Goal: Task Accomplishment & Management: Use online tool/utility

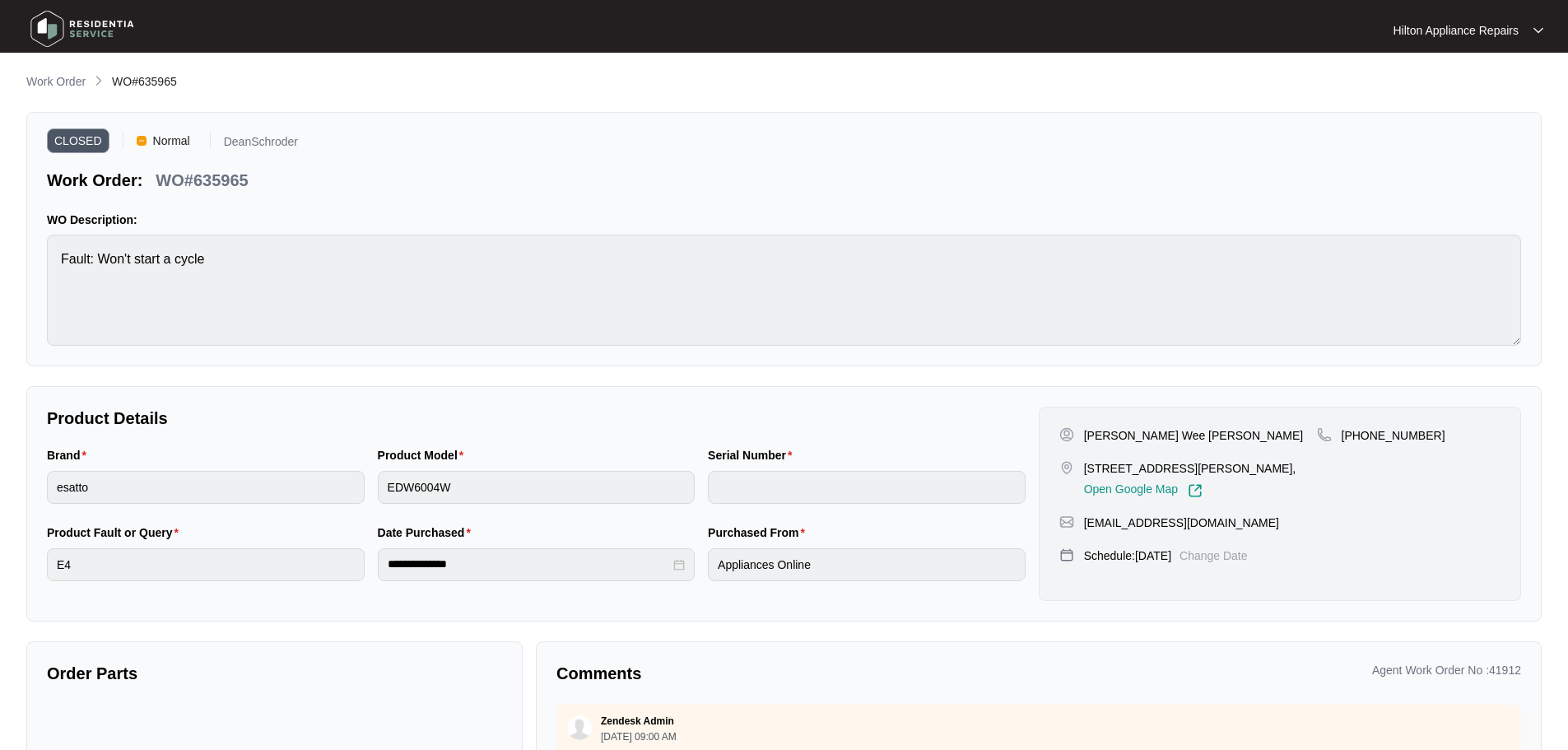
scroll to position [840, 0]
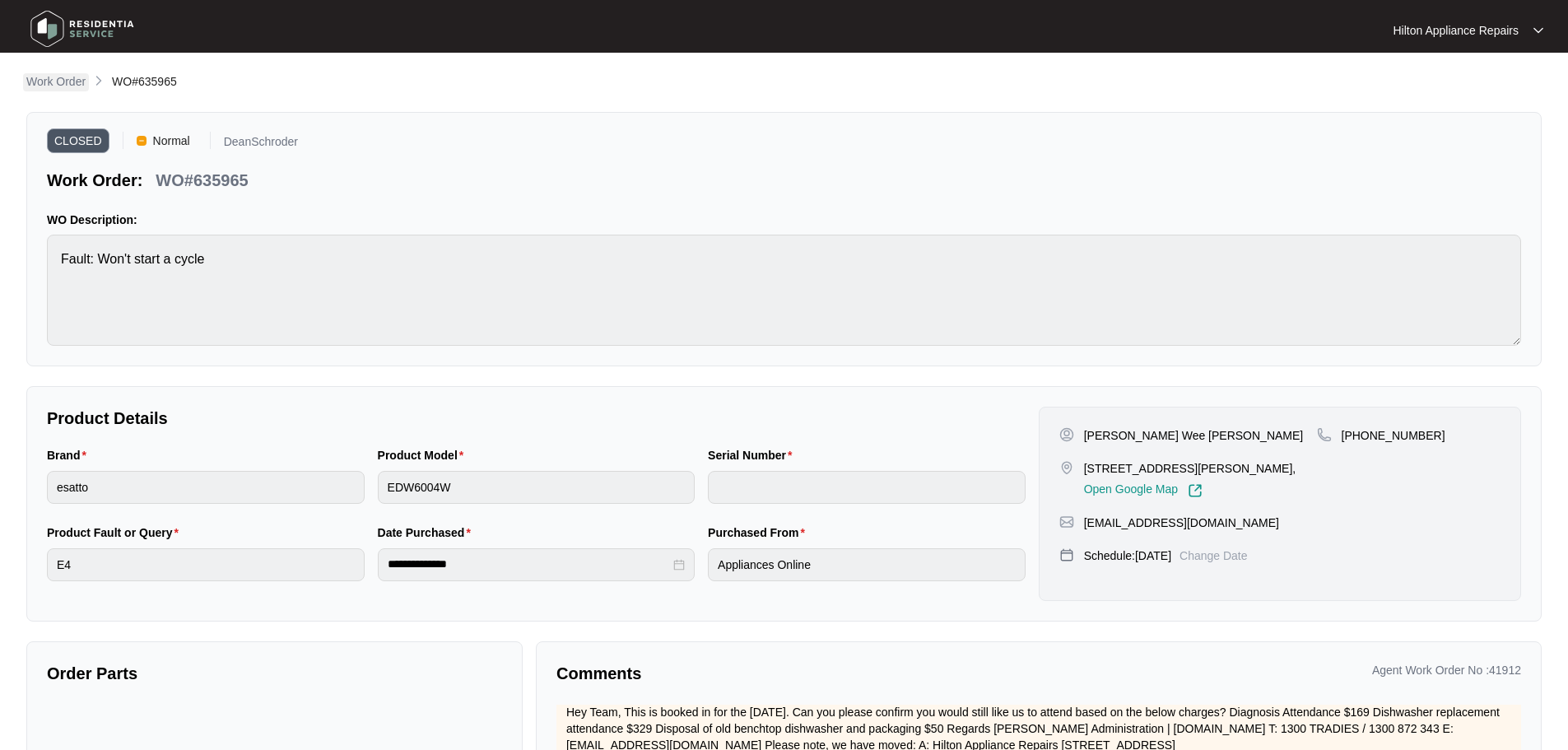
click at [67, 77] on p "Work Order" at bounding box center [56, 81] width 60 height 16
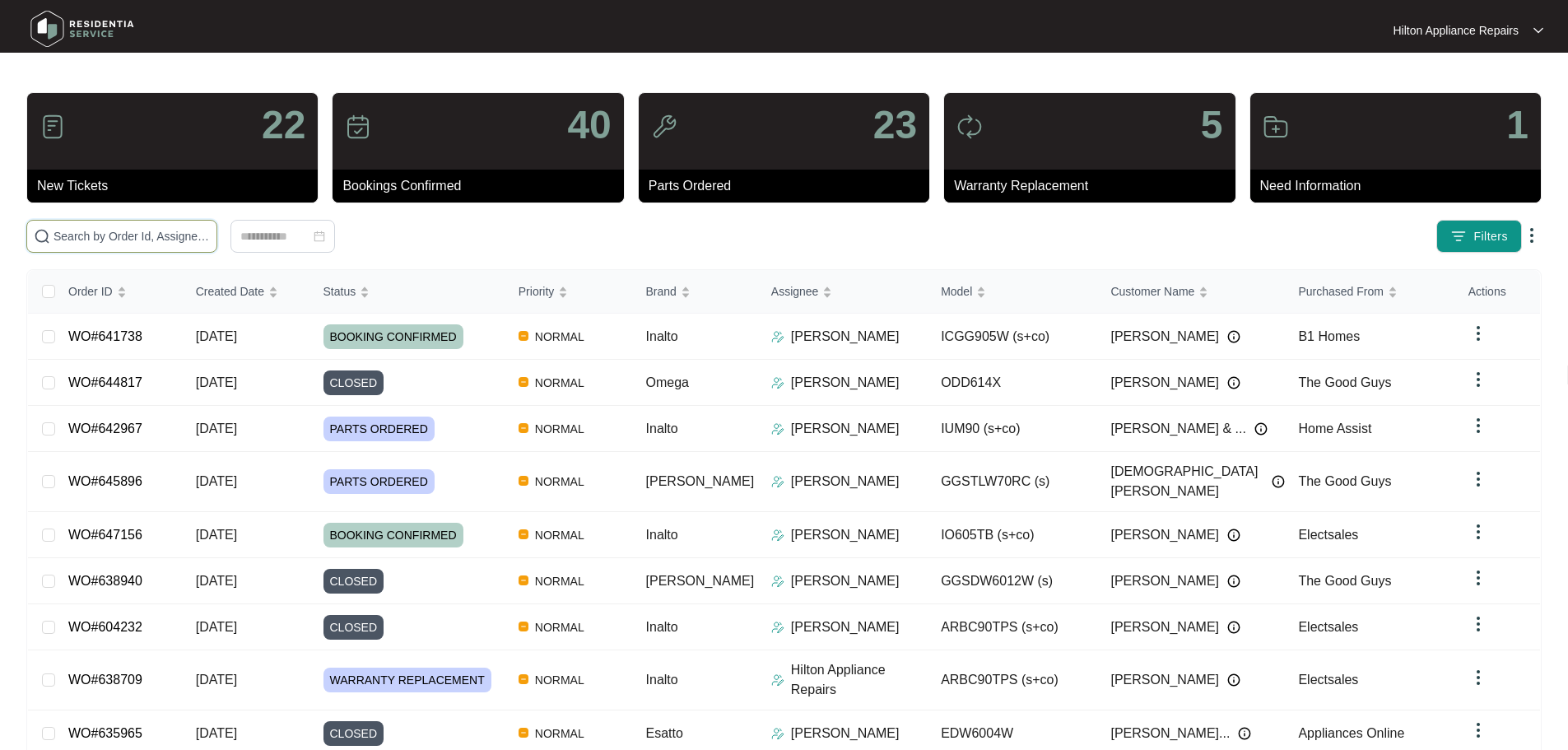
click at [154, 233] on input "text" at bounding box center [132, 236] width 157 height 18
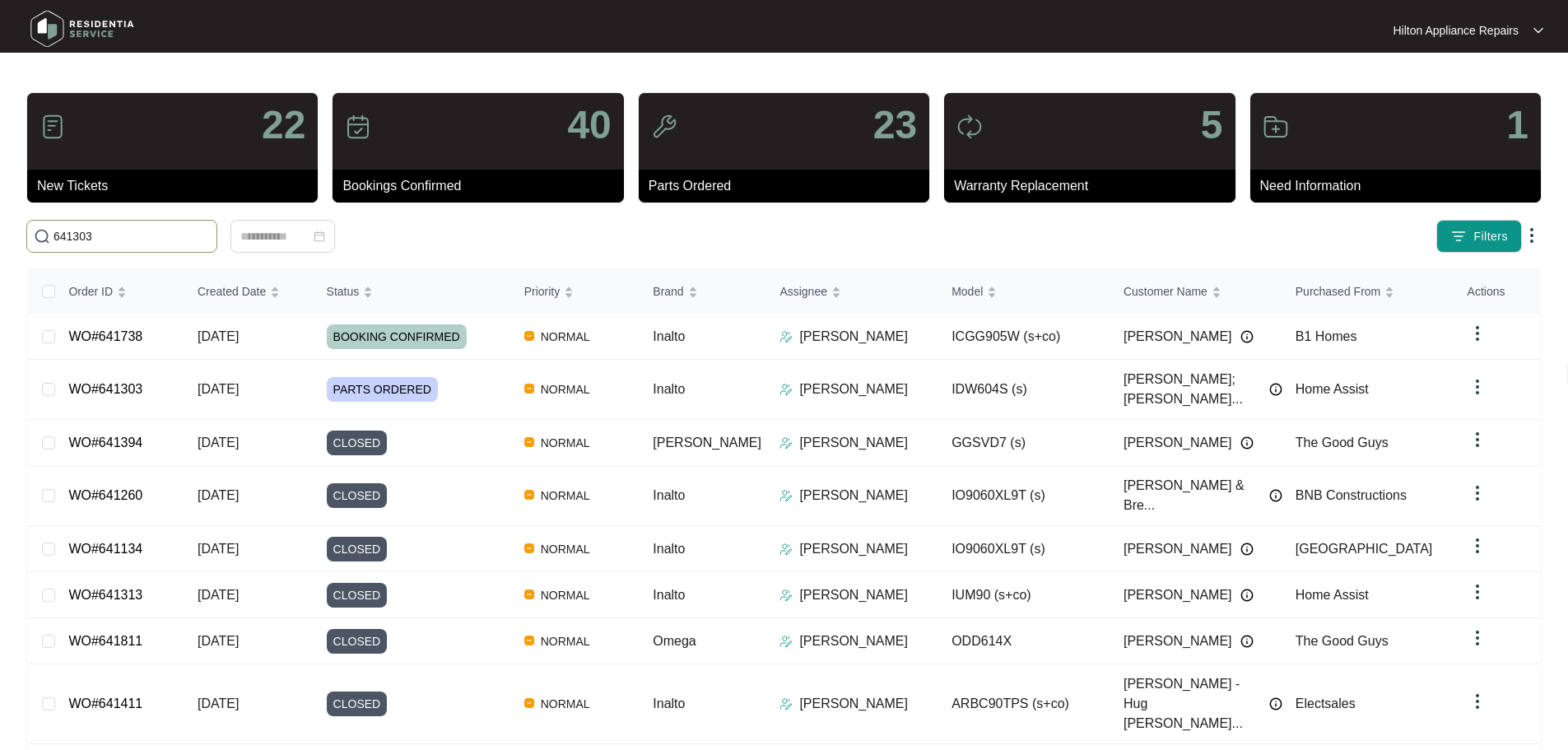
type input "641303"
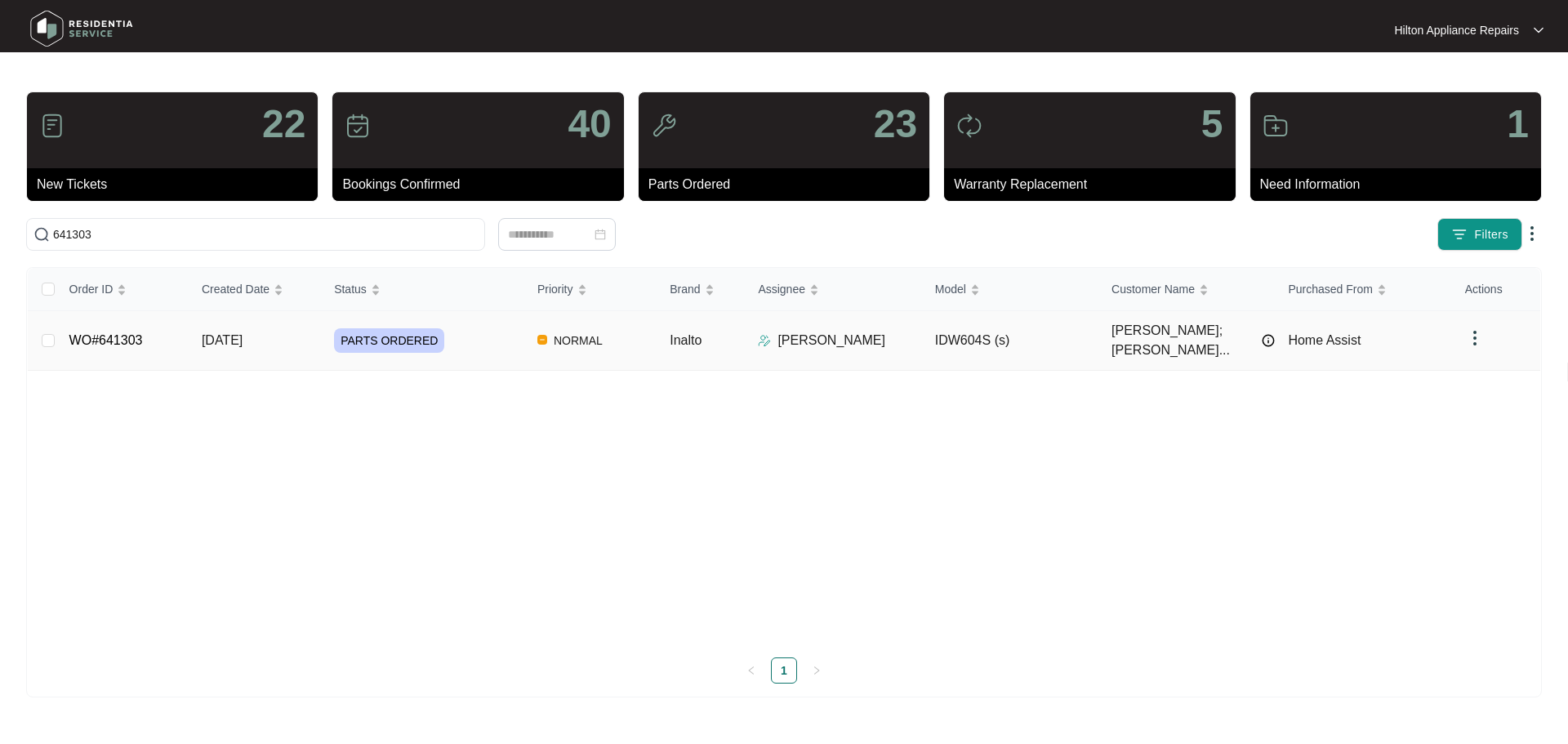
click at [473, 334] on div "PARTS ORDERED" at bounding box center [428, 340] width 190 height 24
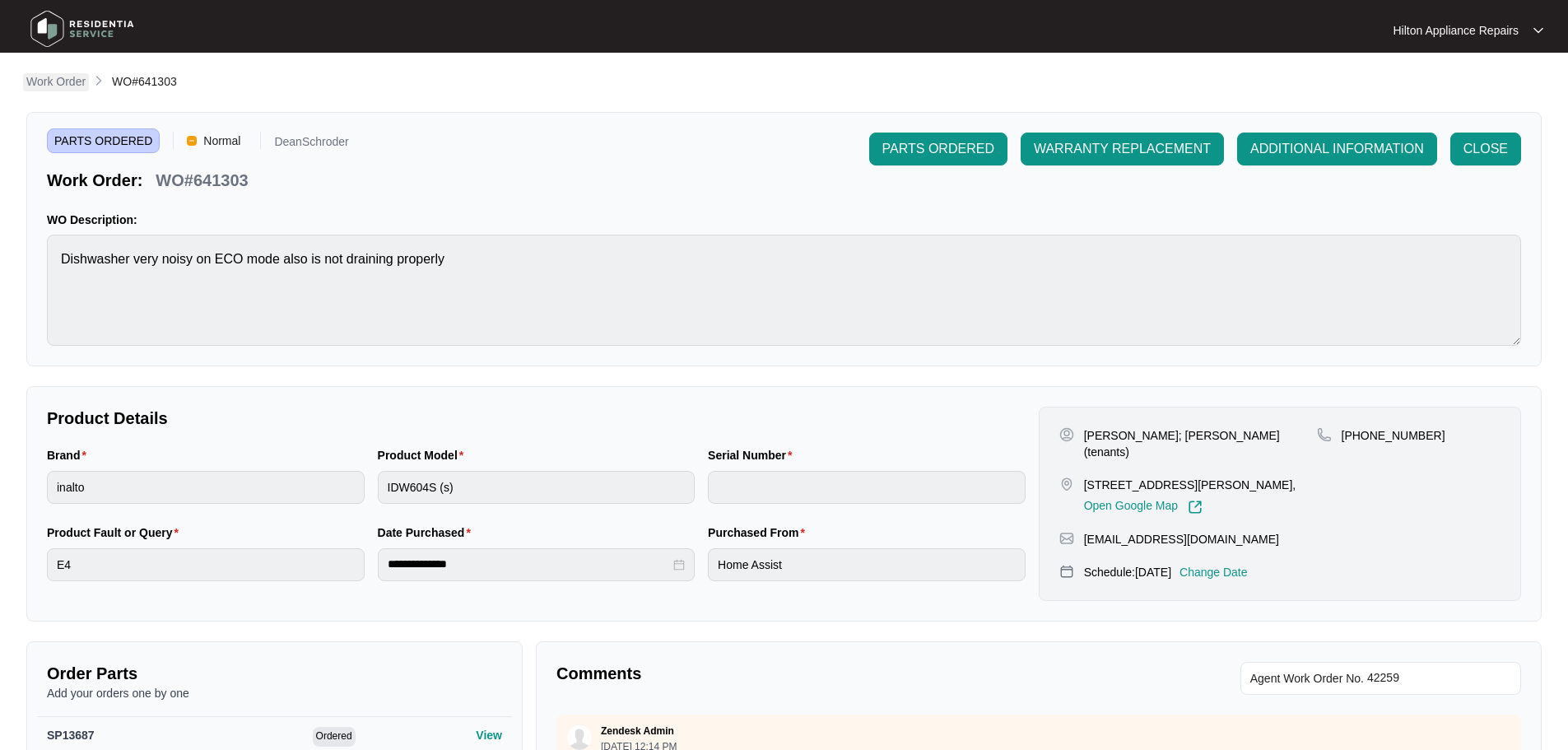
click at [48, 85] on p "Work Order" at bounding box center [56, 81] width 60 height 16
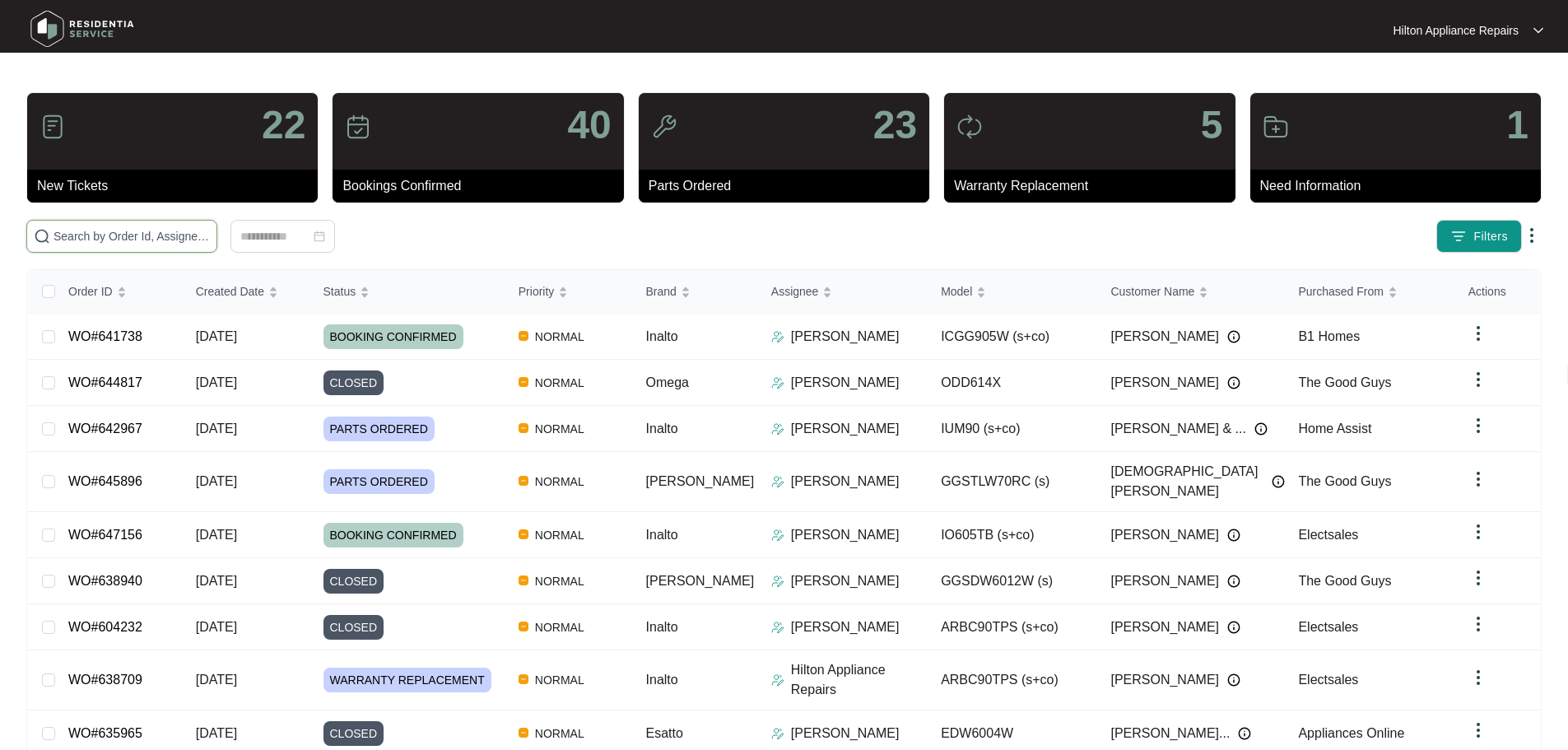
click at [210, 243] on input "text" at bounding box center [132, 236] width 157 height 18
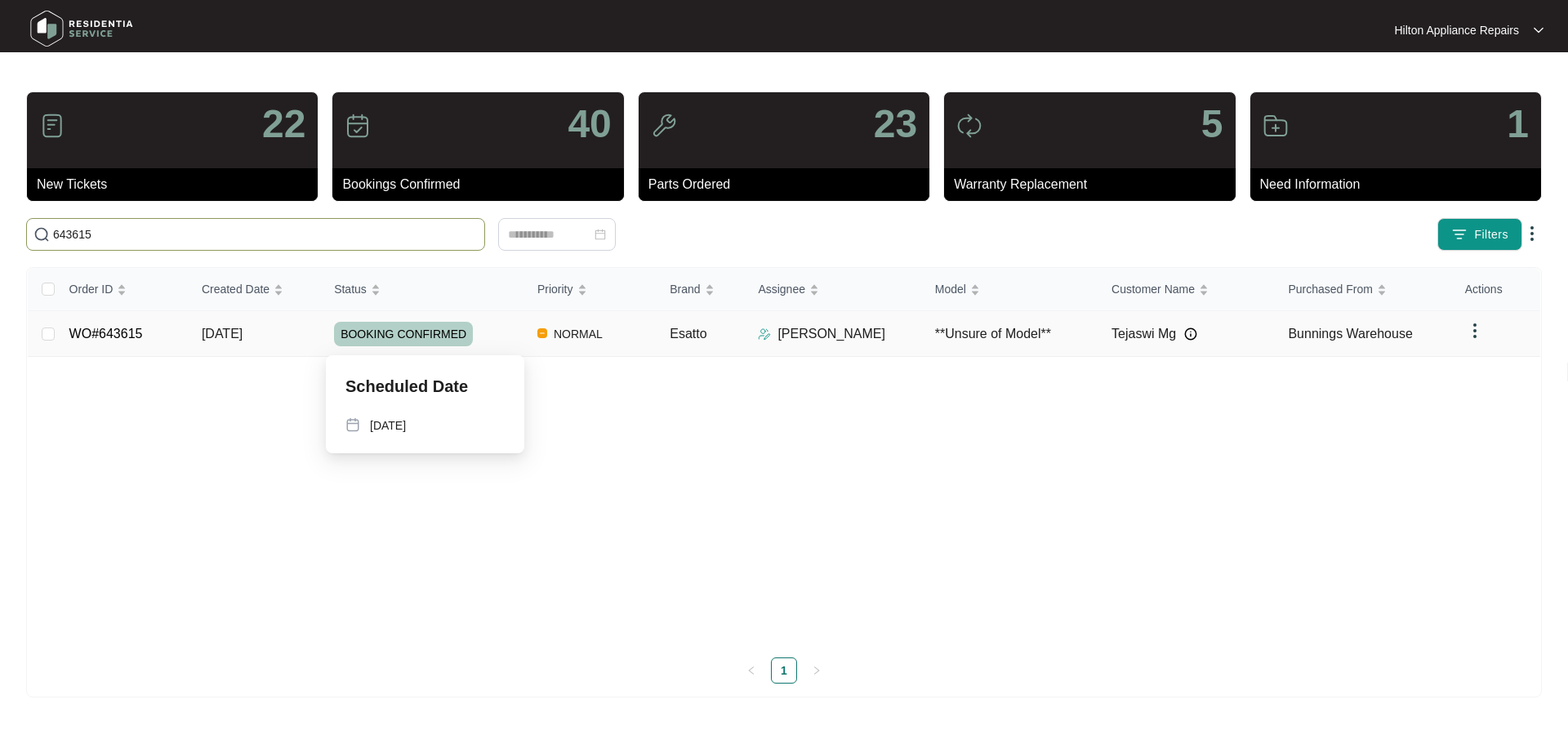
type input "643615"
click at [501, 339] on div "BOOKING CONFIRMED" at bounding box center [428, 334] width 190 height 24
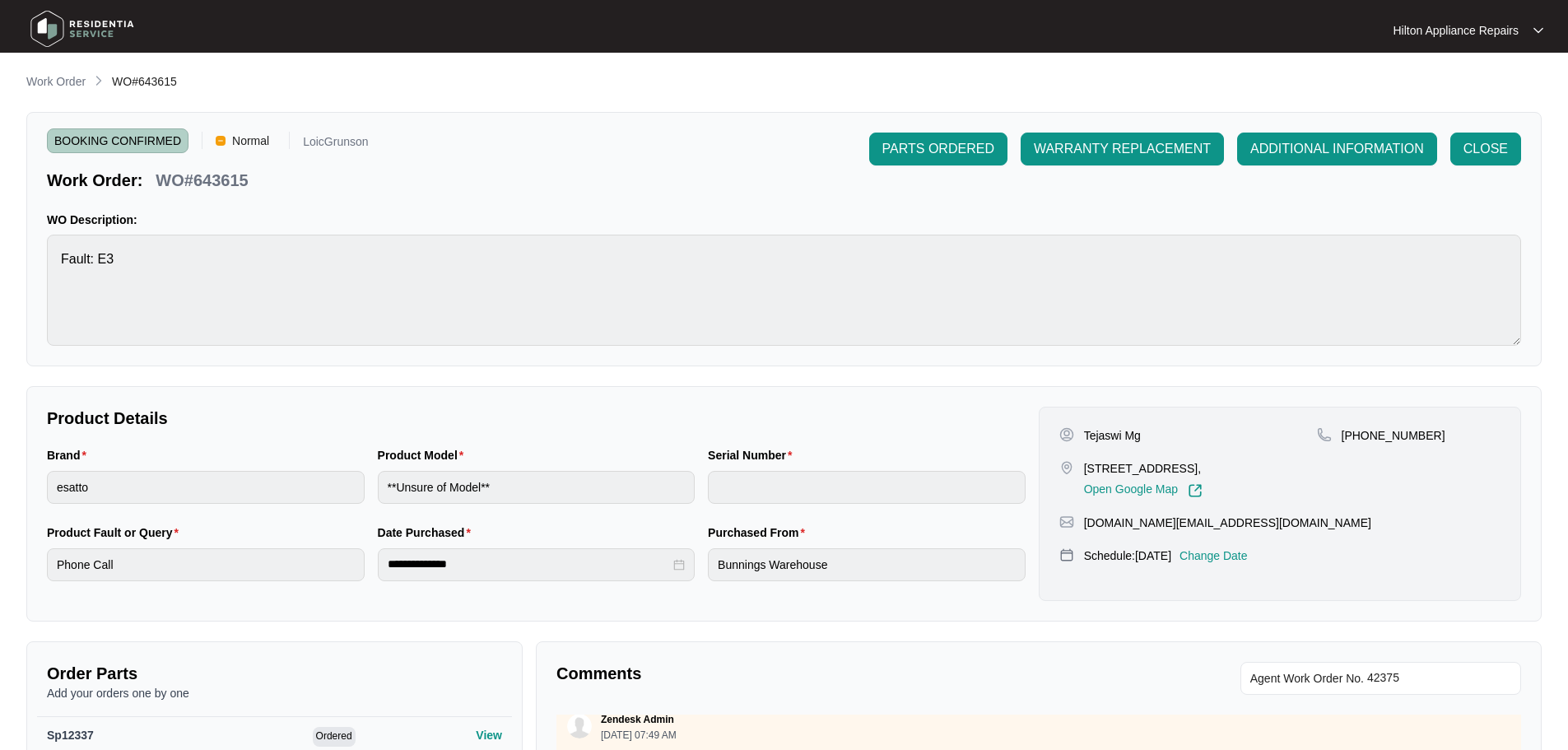
drag, startPoint x: 61, startPoint y: 77, endPoint x: 68, endPoint y: 86, distance: 11.4
click at [63, 77] on p "Work Order" at bounding box center [56, 81] width 60 height 16
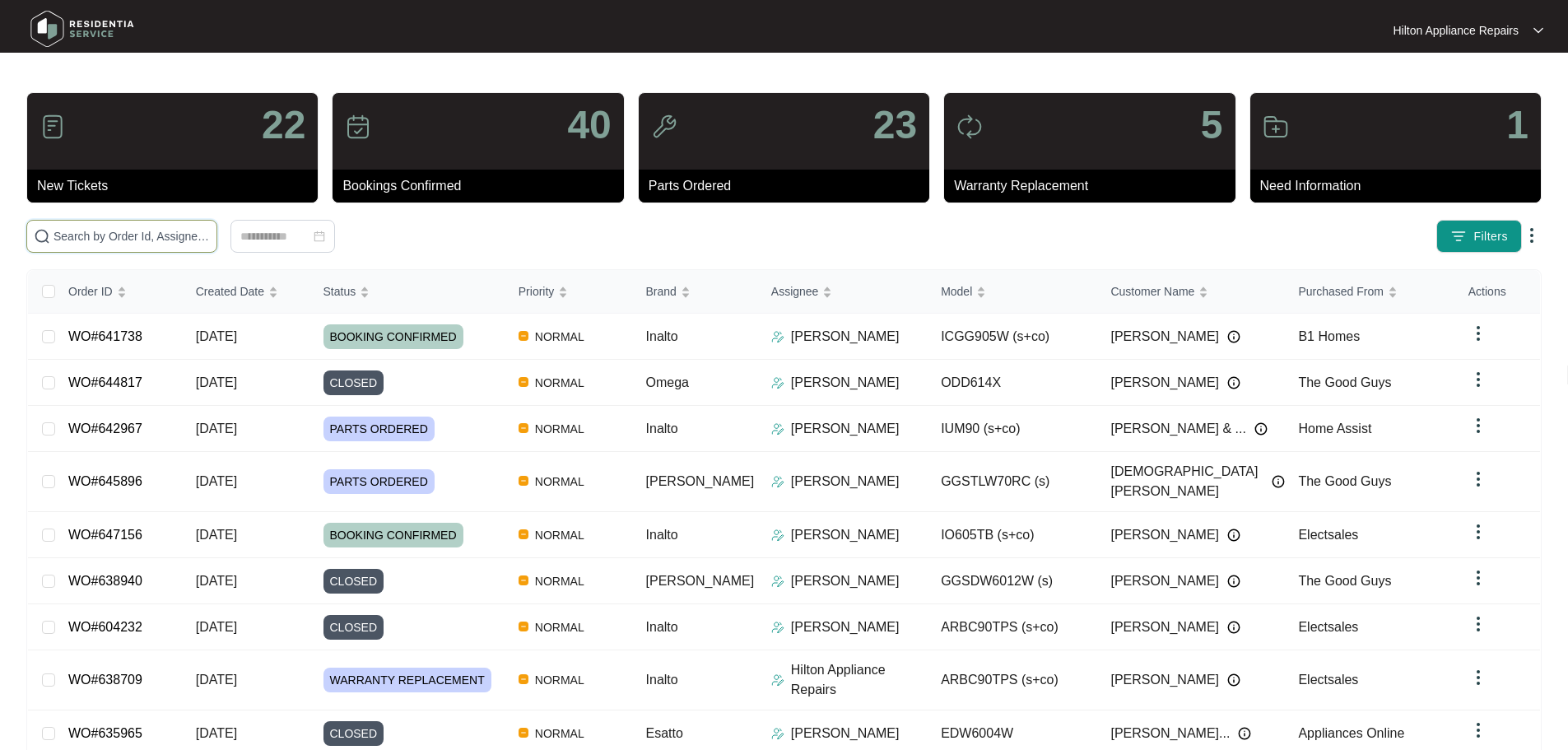
click at [201, 237] on input "text" at bounding box center [132, 236] width 157 height 18
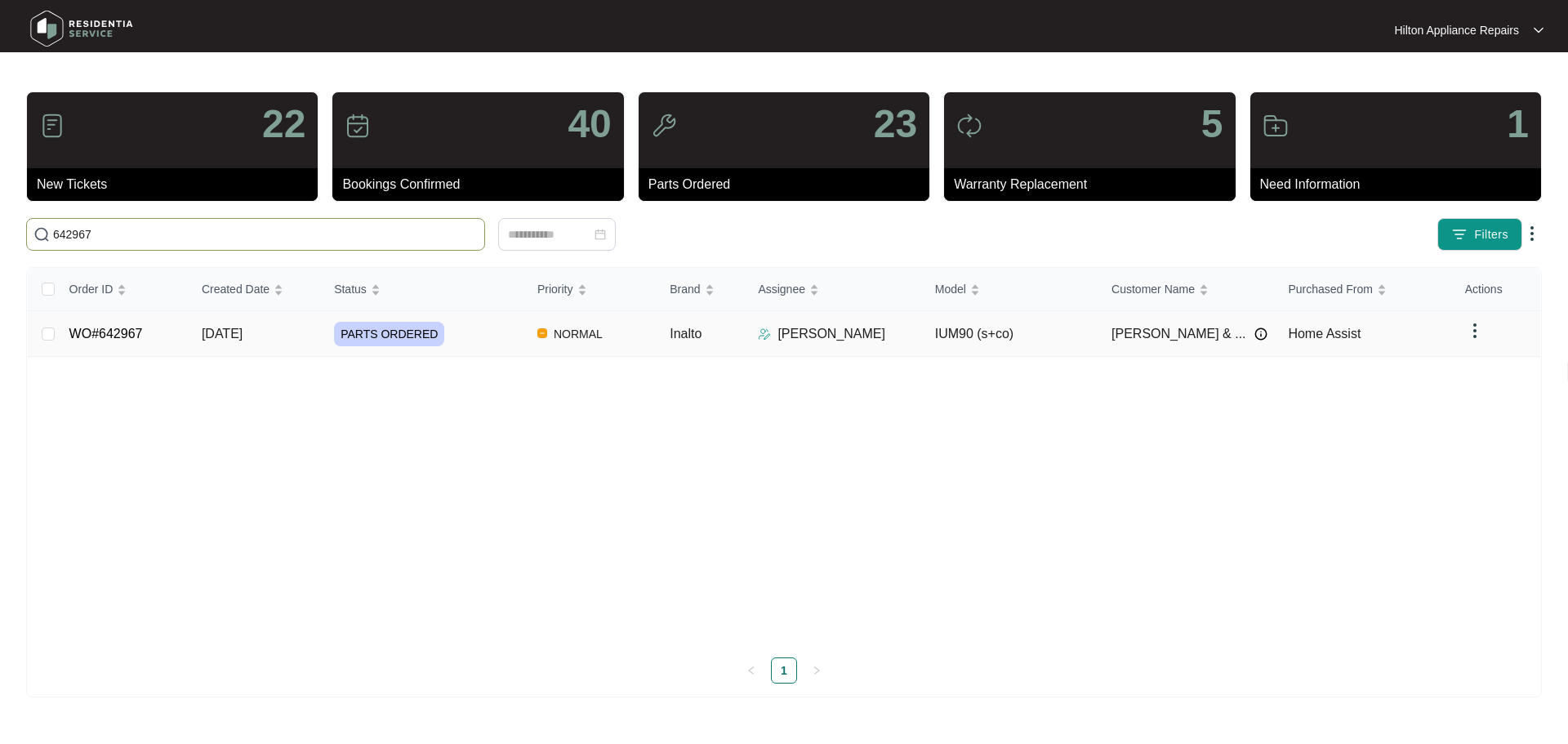
type input "642967"
click at [492, 336] on div "PARTS ORDERED" at bounding box center [428, 334] width 190 height 24
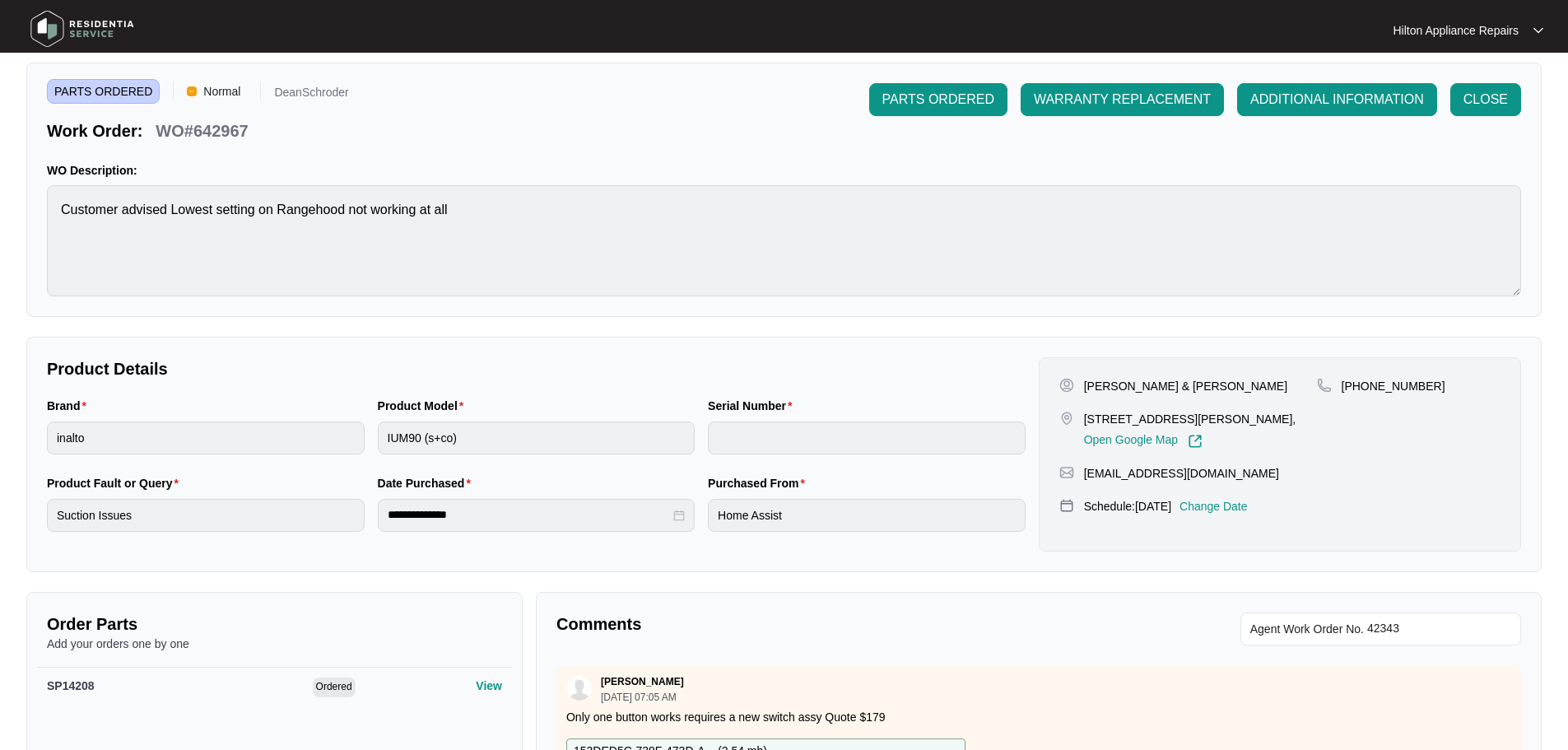
scroll to position [16, 0]
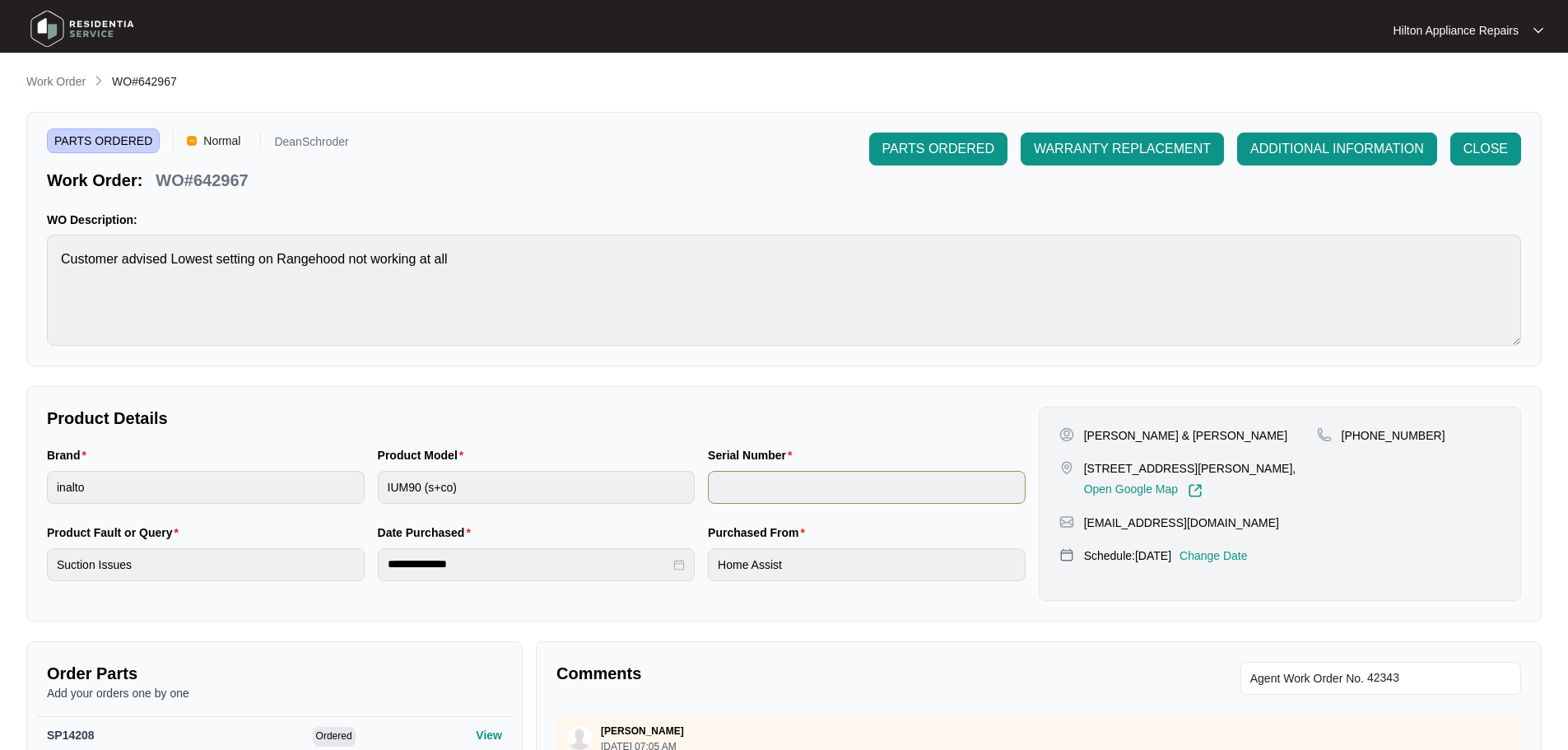
scroll to position [16, 0]
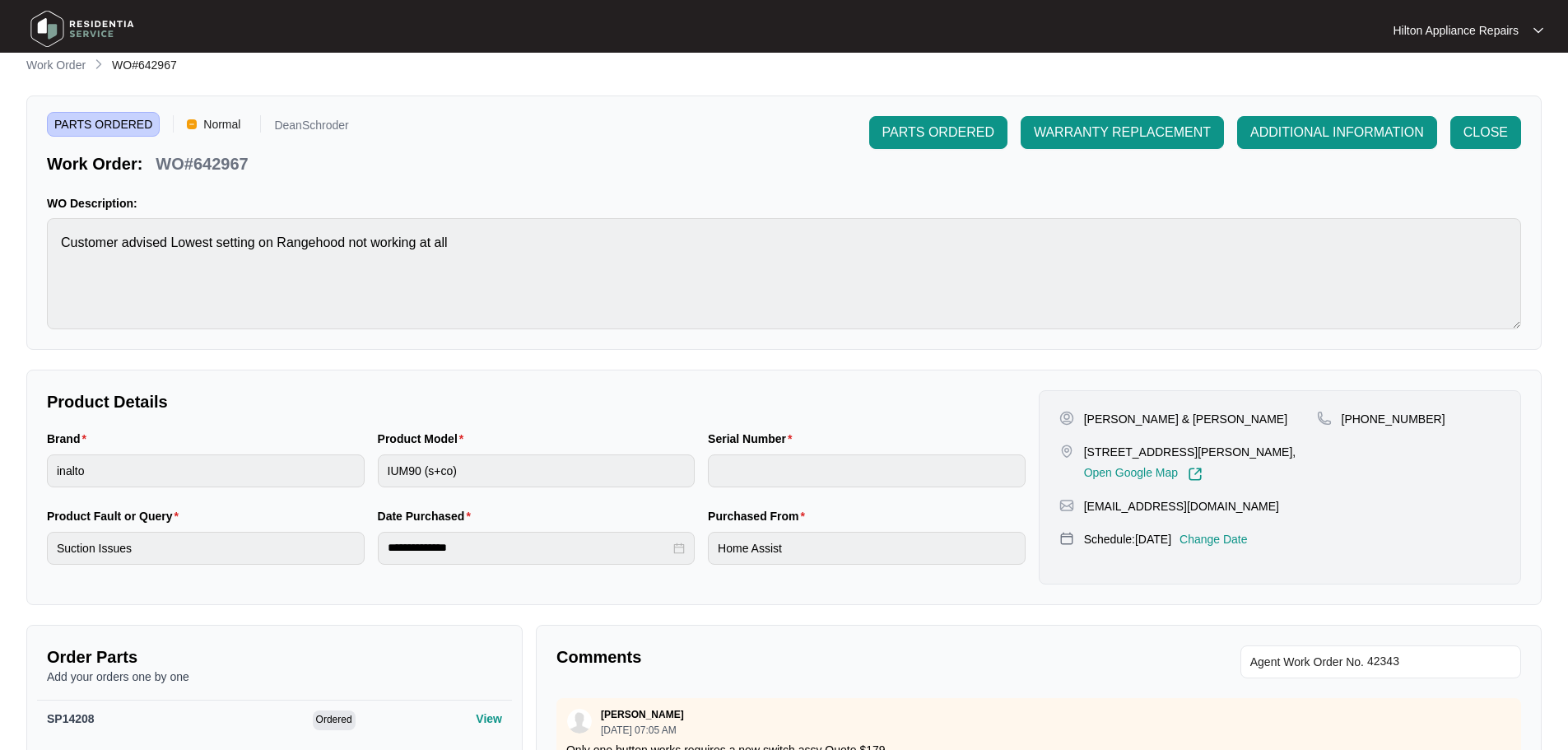
click at [950, 528] on div "Purchased From" at bounding box center [866, 520] width 317 height 25
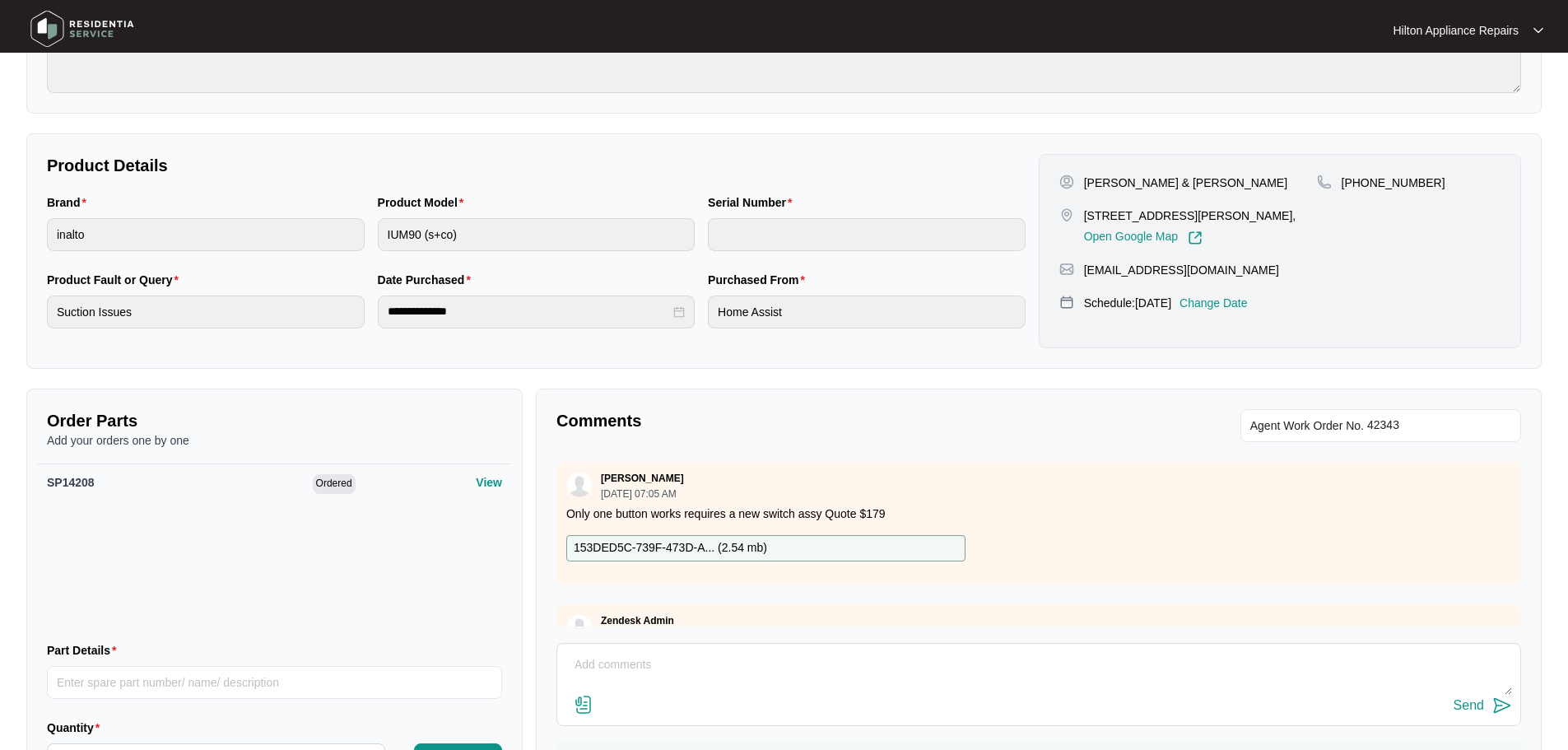
scroll to position [0, 0]
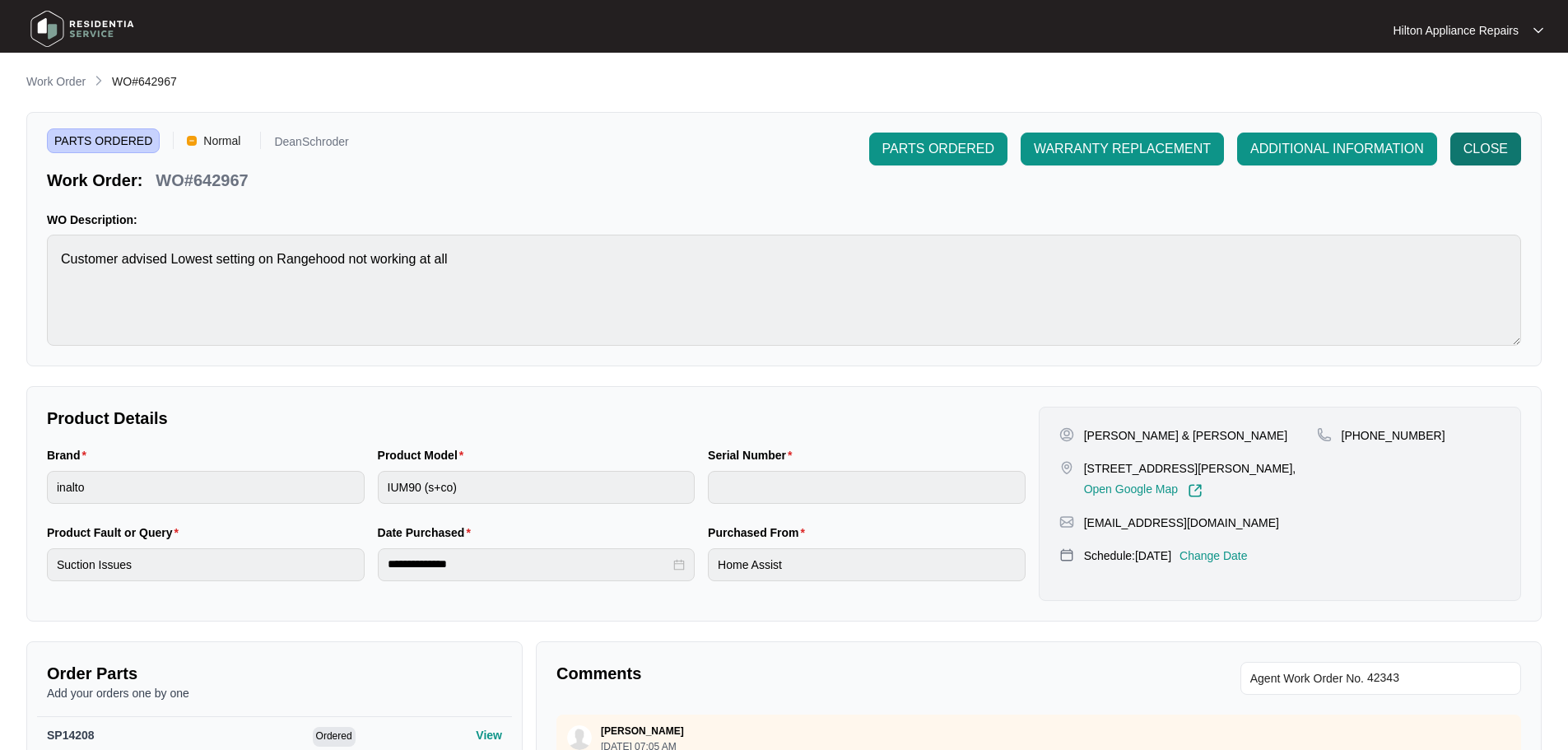
click at [1474, 140] on span "CLOSE" at bounding box center [1485, 148] width 44 height 20
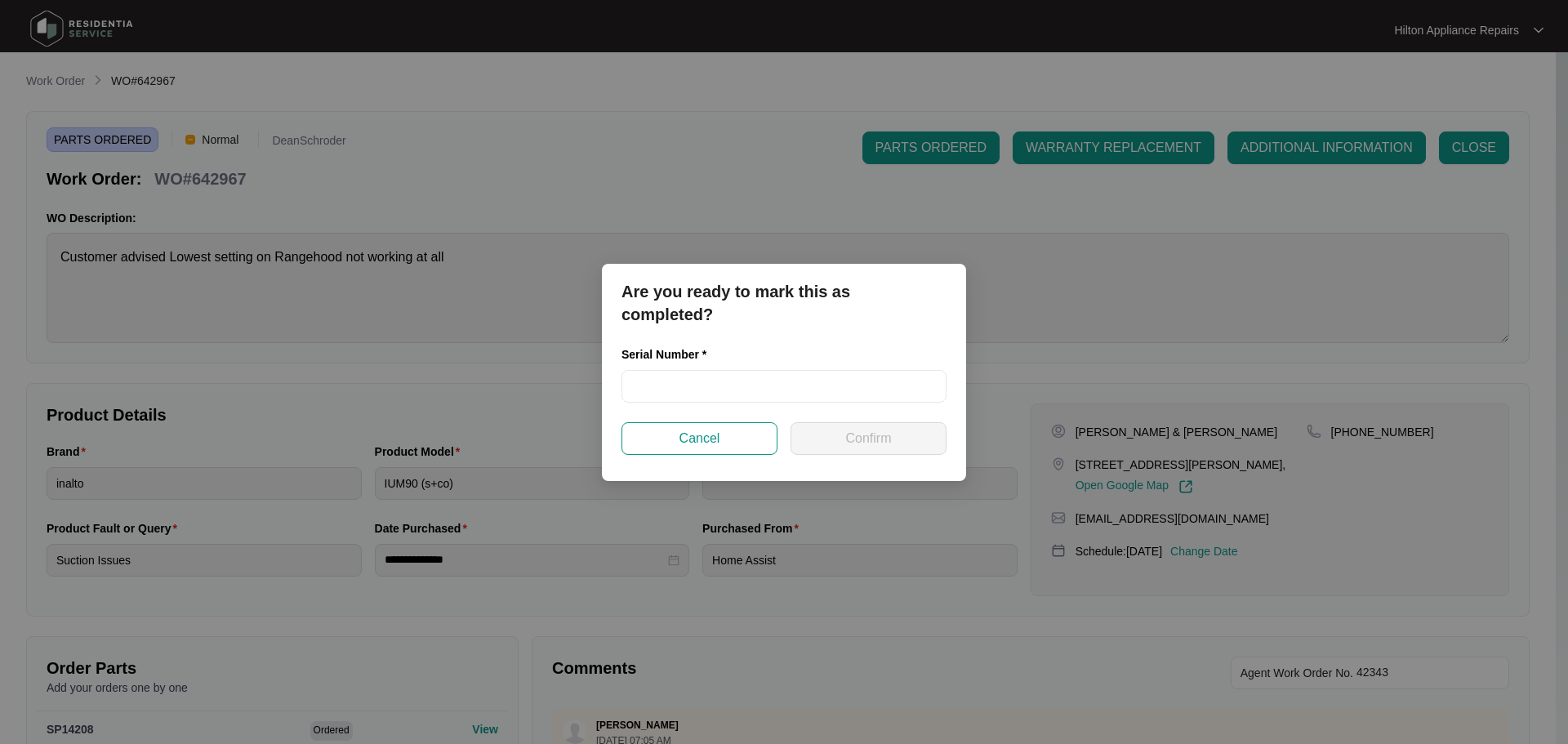
click at [714, 403] on div "Serial Number *" at bounding box center [784, 384] width 338 height 77
click at [732, 387] on input "text" at bounding box center [784, 386] width 325 height 33
type input "RR0823002294"
click at [830, 439] on button "Confirm" at bounding box center [868, 439] width 156 height 33
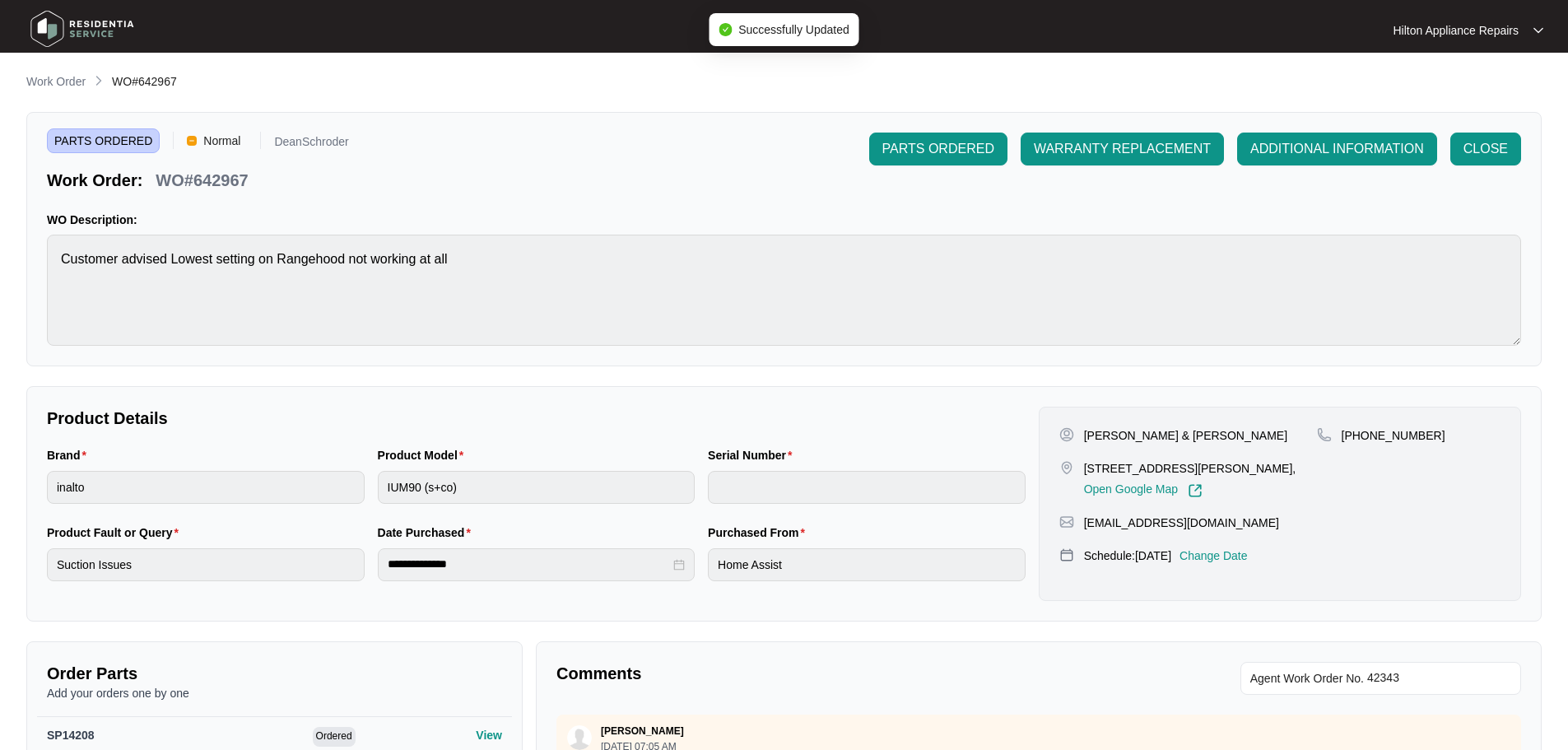
type input "RR0823002294"
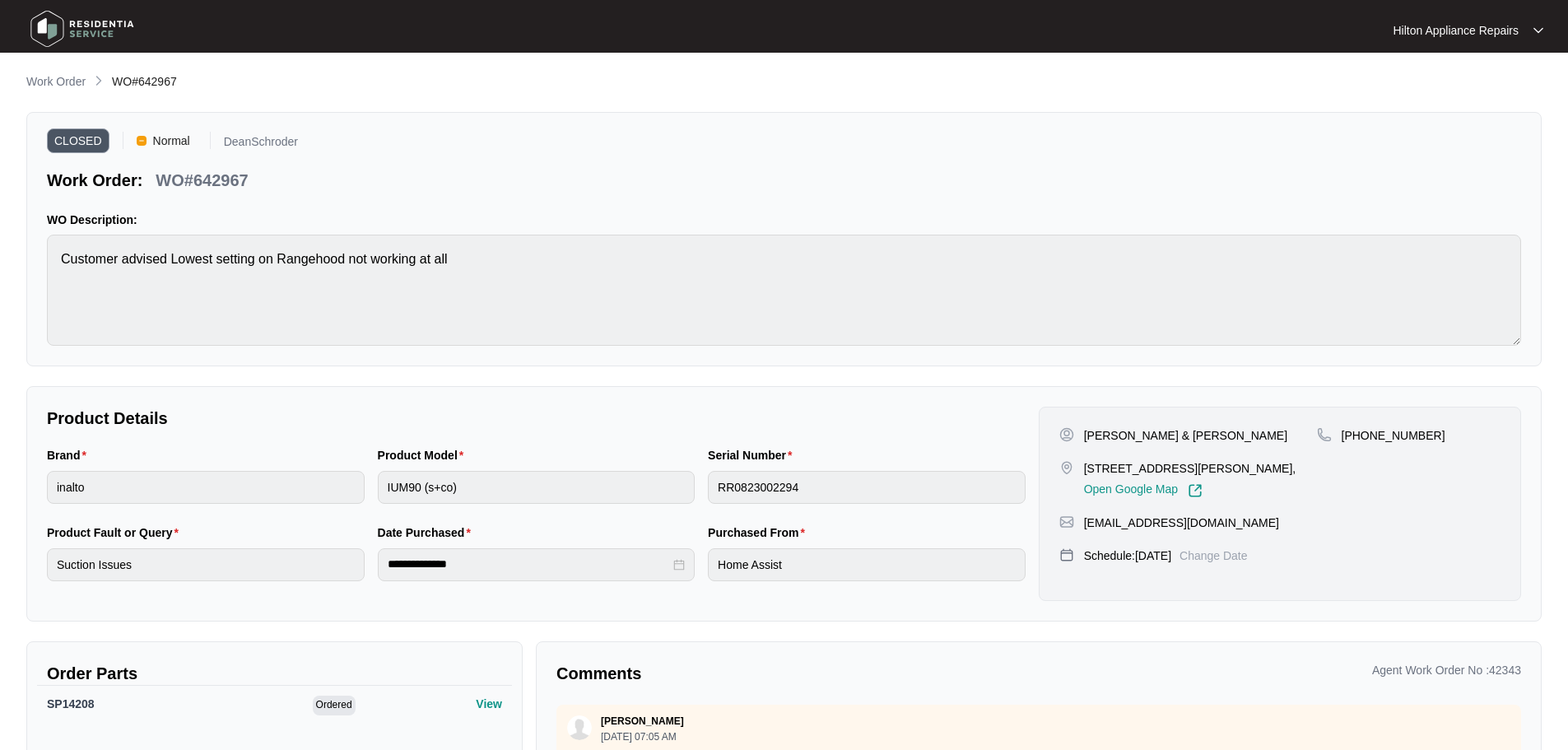
click at [58, 99] on div "**********" at bounding box center [784, 481] width 1515 height 817
click at [67, 79] on p "Work Order" at bounding box center [56, 81] width 60 height 16
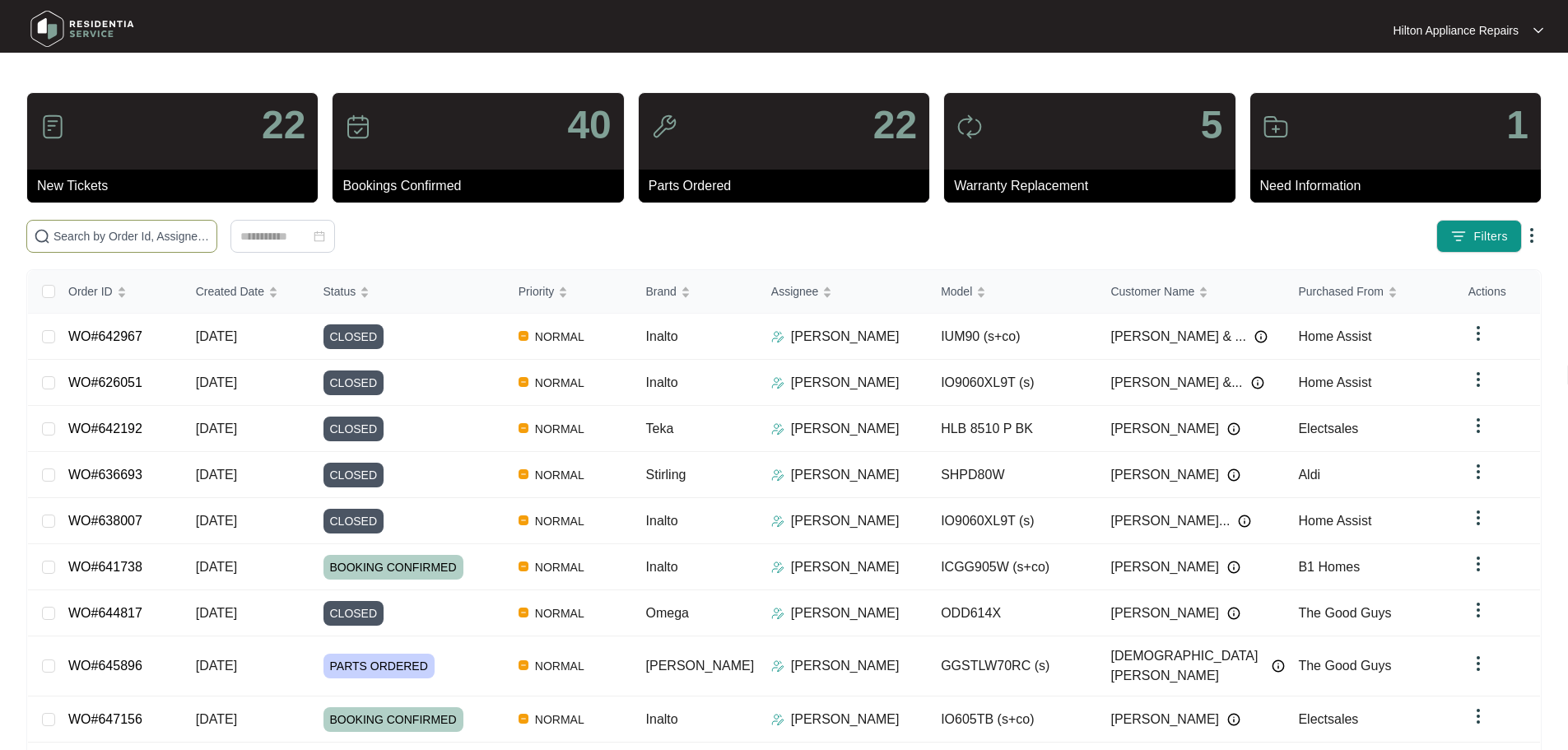
click at [210, 240] on input "text" at bounding box center [132, 236] width 157 height 18
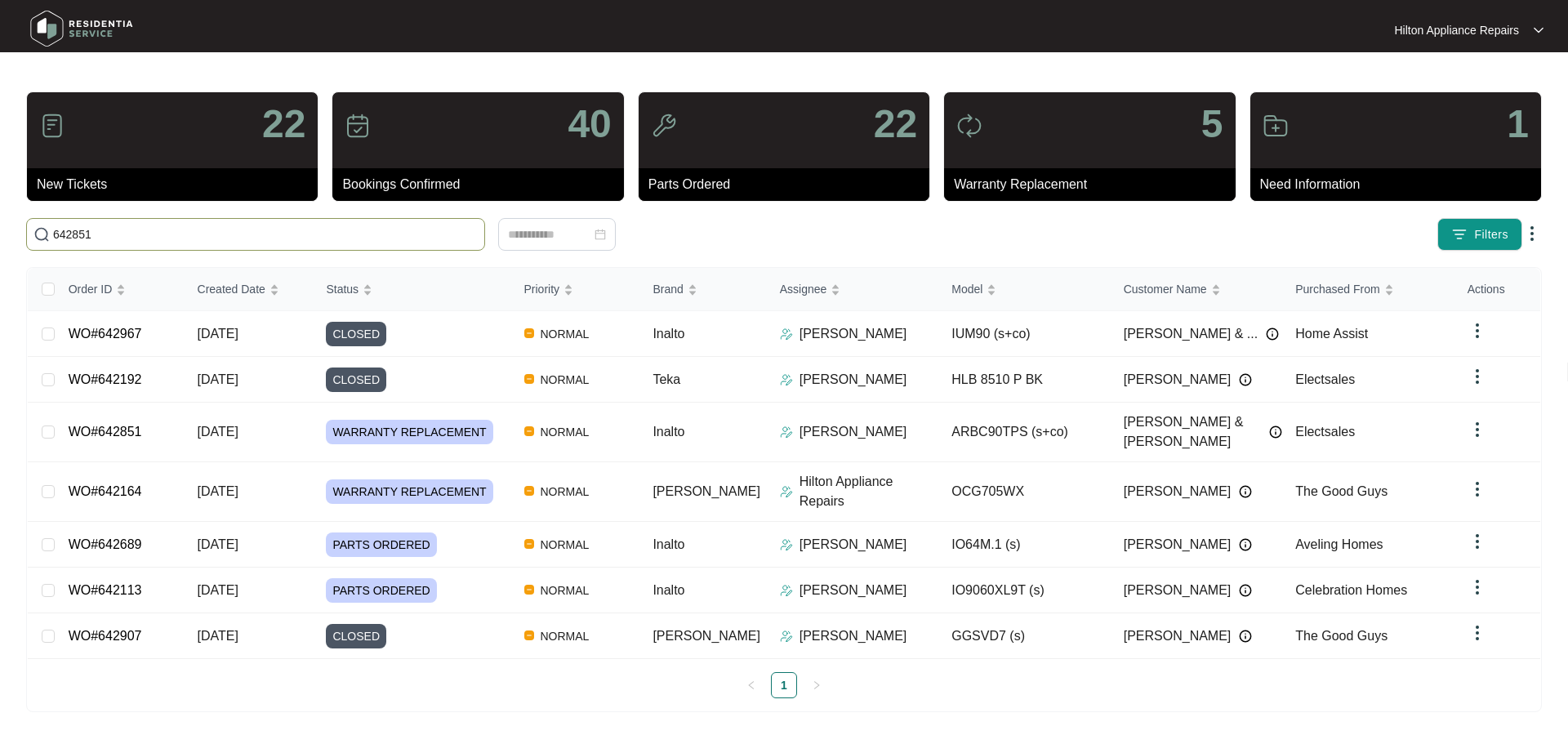
type input "642851"
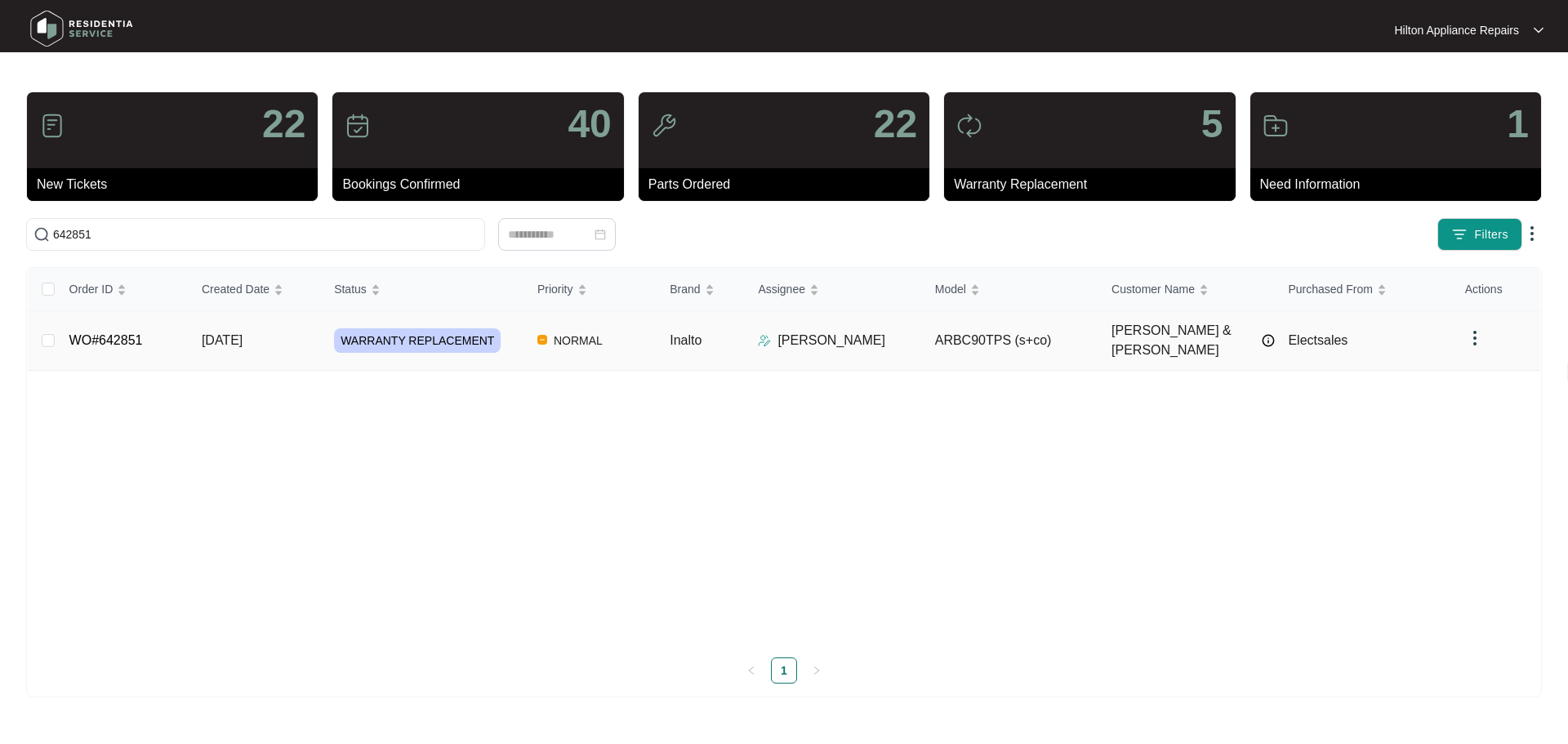
click at [518, 334] on div "WARRANTY REPLACEMENT" at bounding box center [428, 340] width 190 height 24
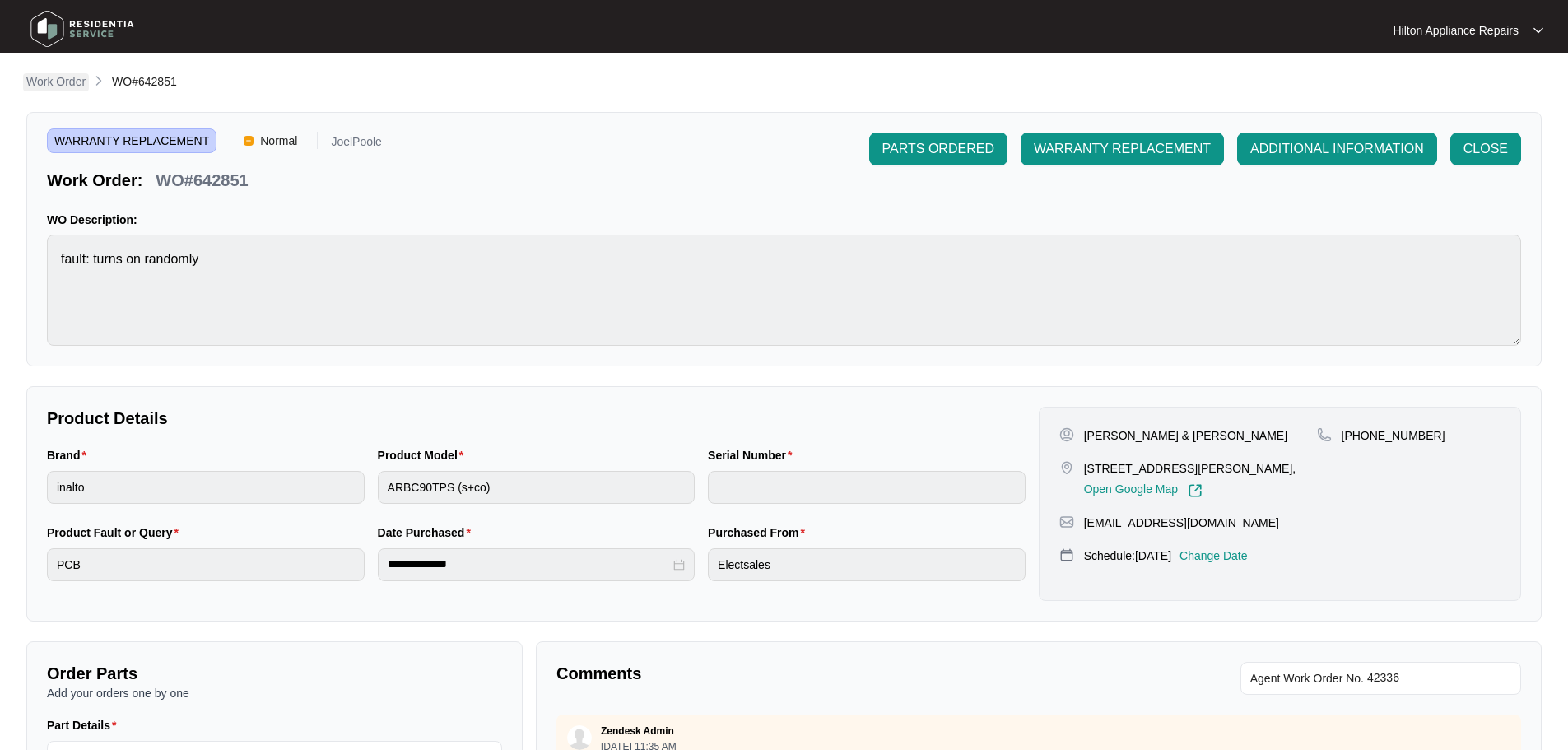
click at [53, 84] on p "Work Order" at bounding box center [56, 81] width 60 height 16
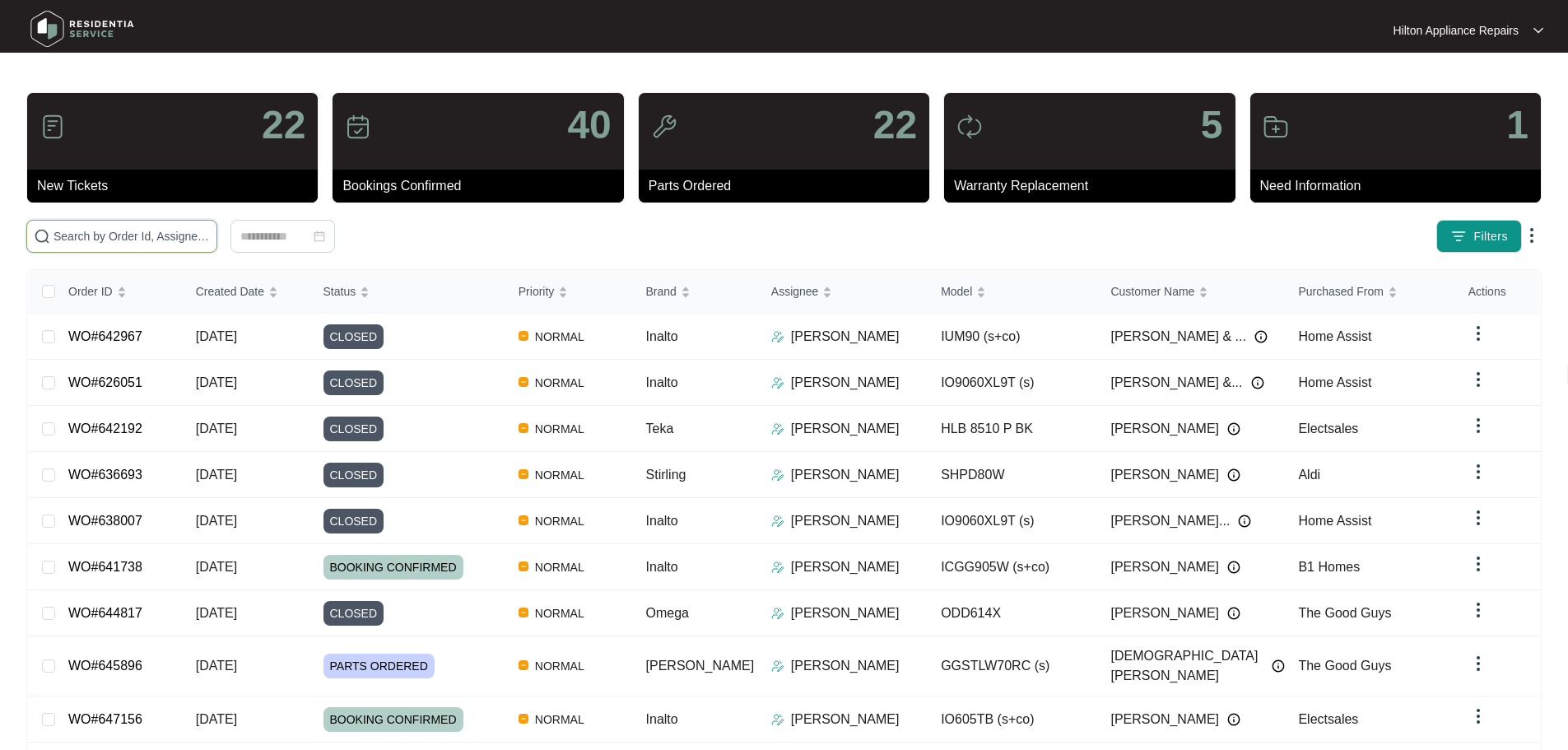
click at [170, 231] on input "text" at bounding box center [132, 236] width 157 height 18
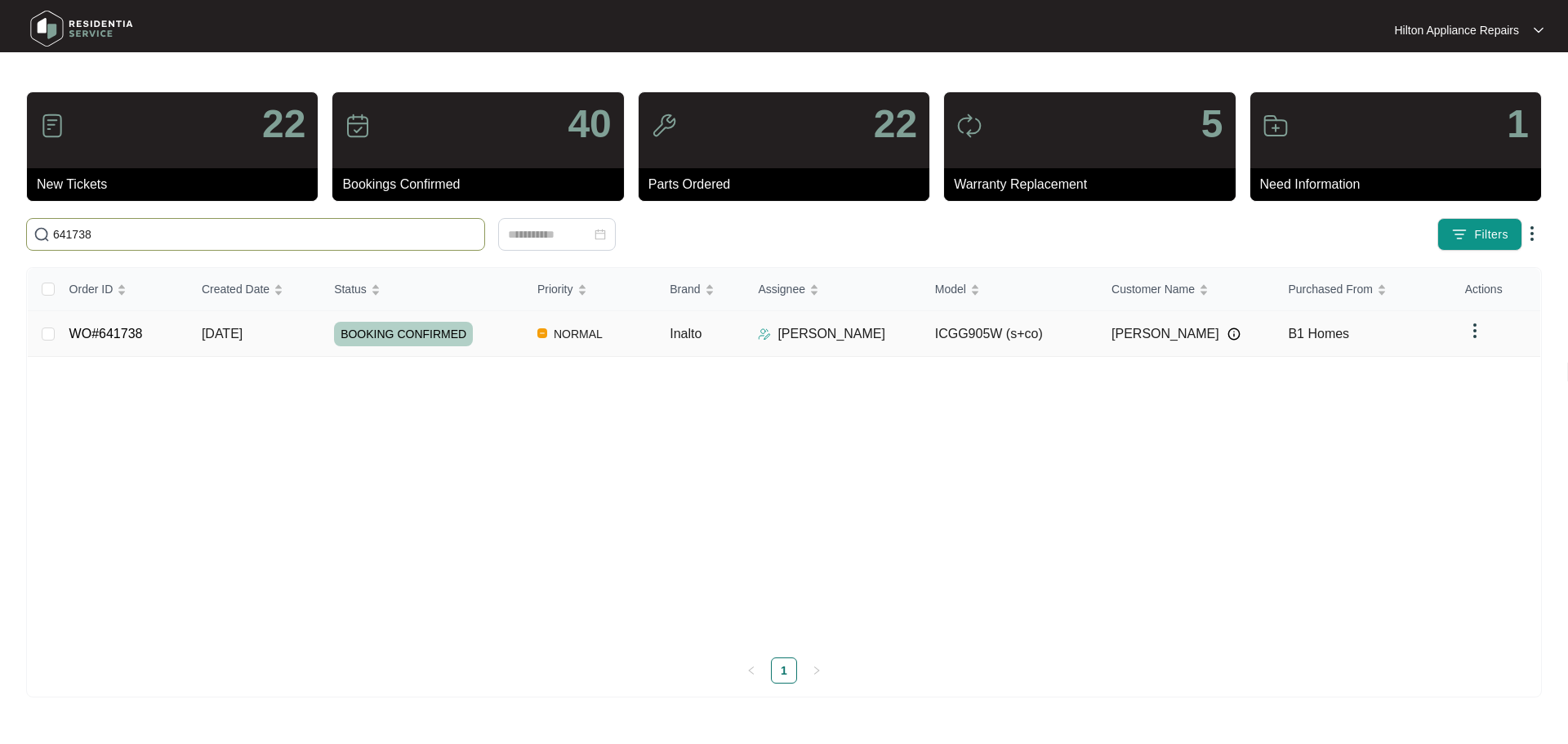
type input "641738"
click at [642, 340] on td "NORMAL" at bounding box center [590, 334] width 132 height 46
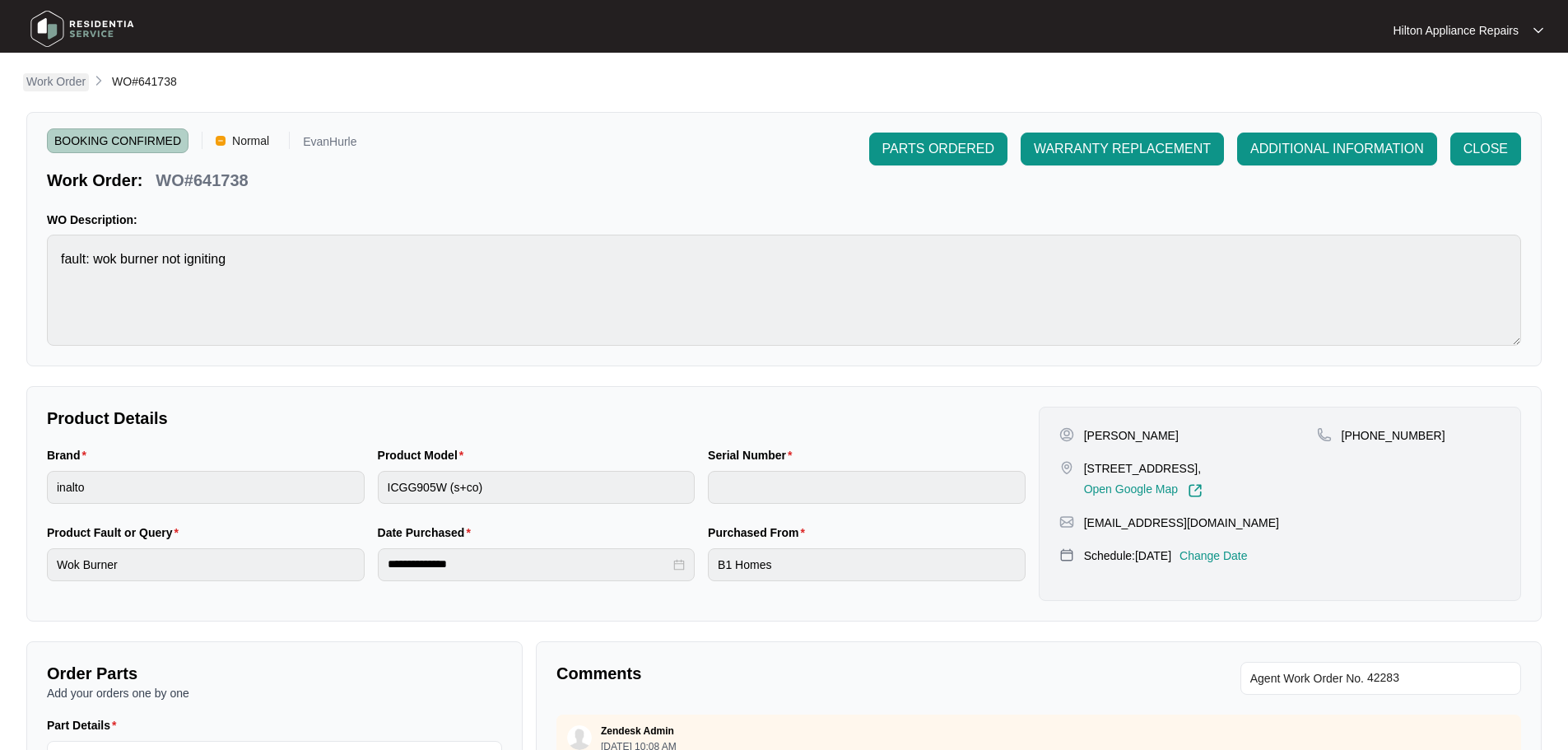
click at [51, 82] on p "Work Order" at bounding box center [56, 81] width 60 height 16
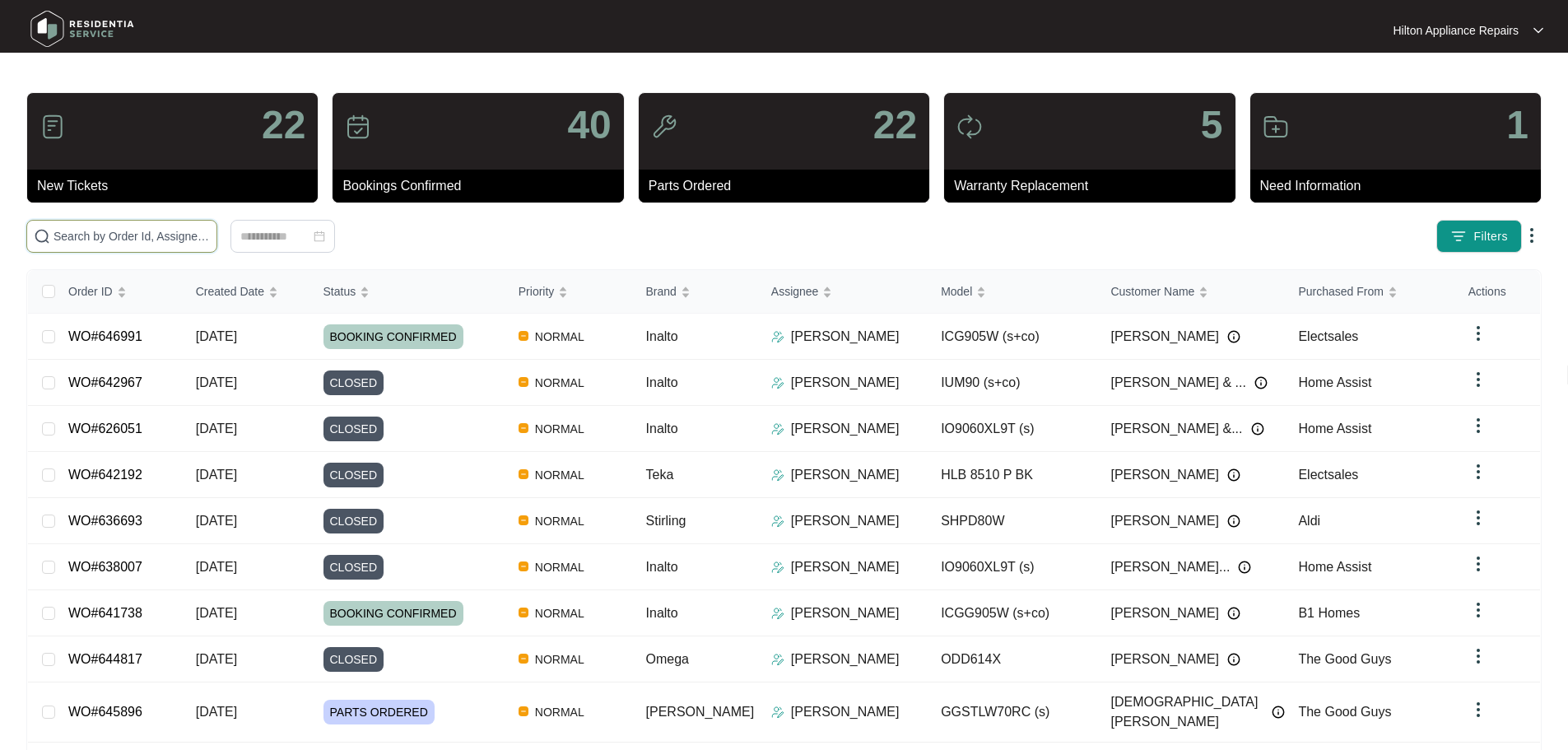
click at [210, 244] on input "text" at bounding box center [132, 236] width 157 height 18
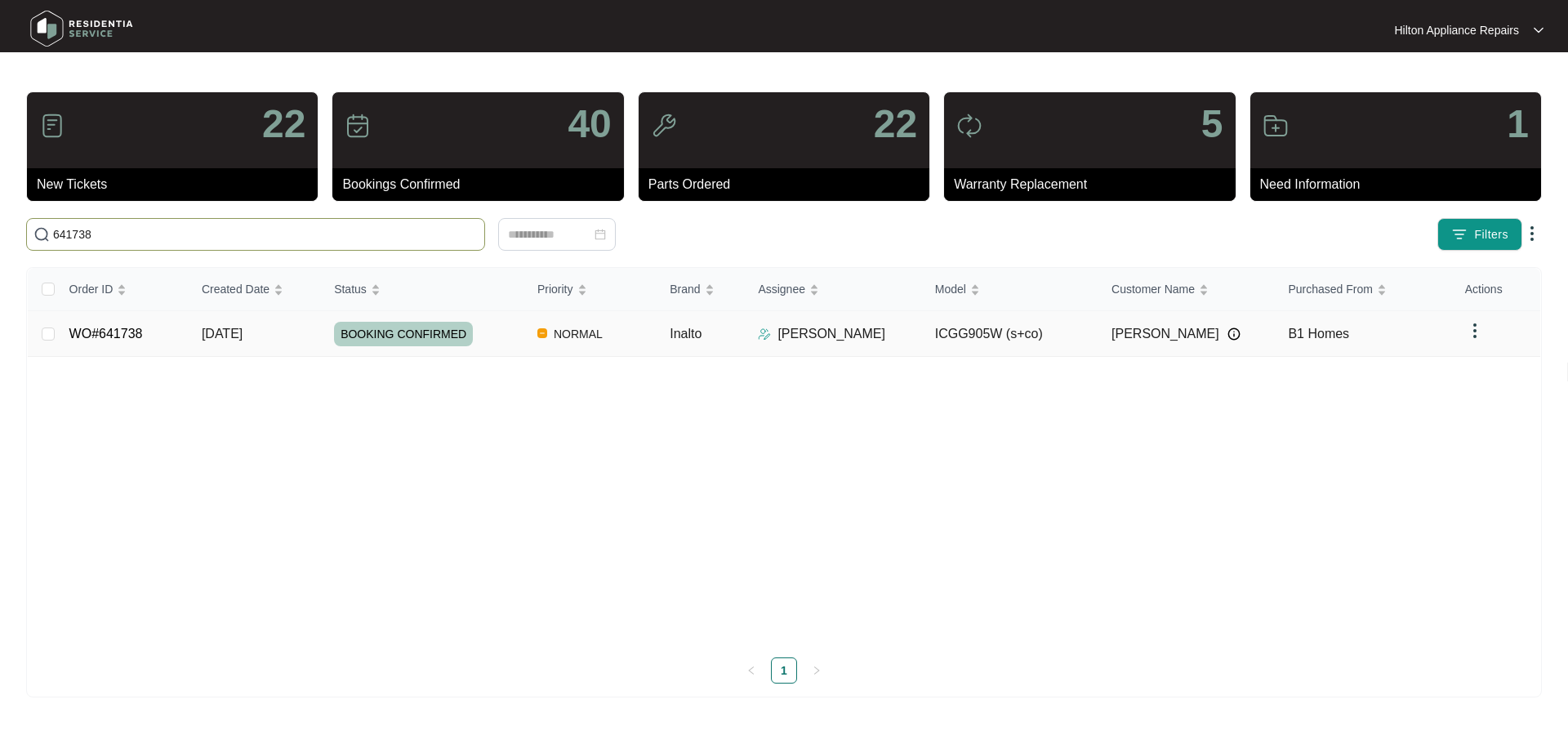
type input "641738"
click at [492, 323] on div "BOOKING CONFIRMED" at bounding box center [428, 334] width 190 height 24
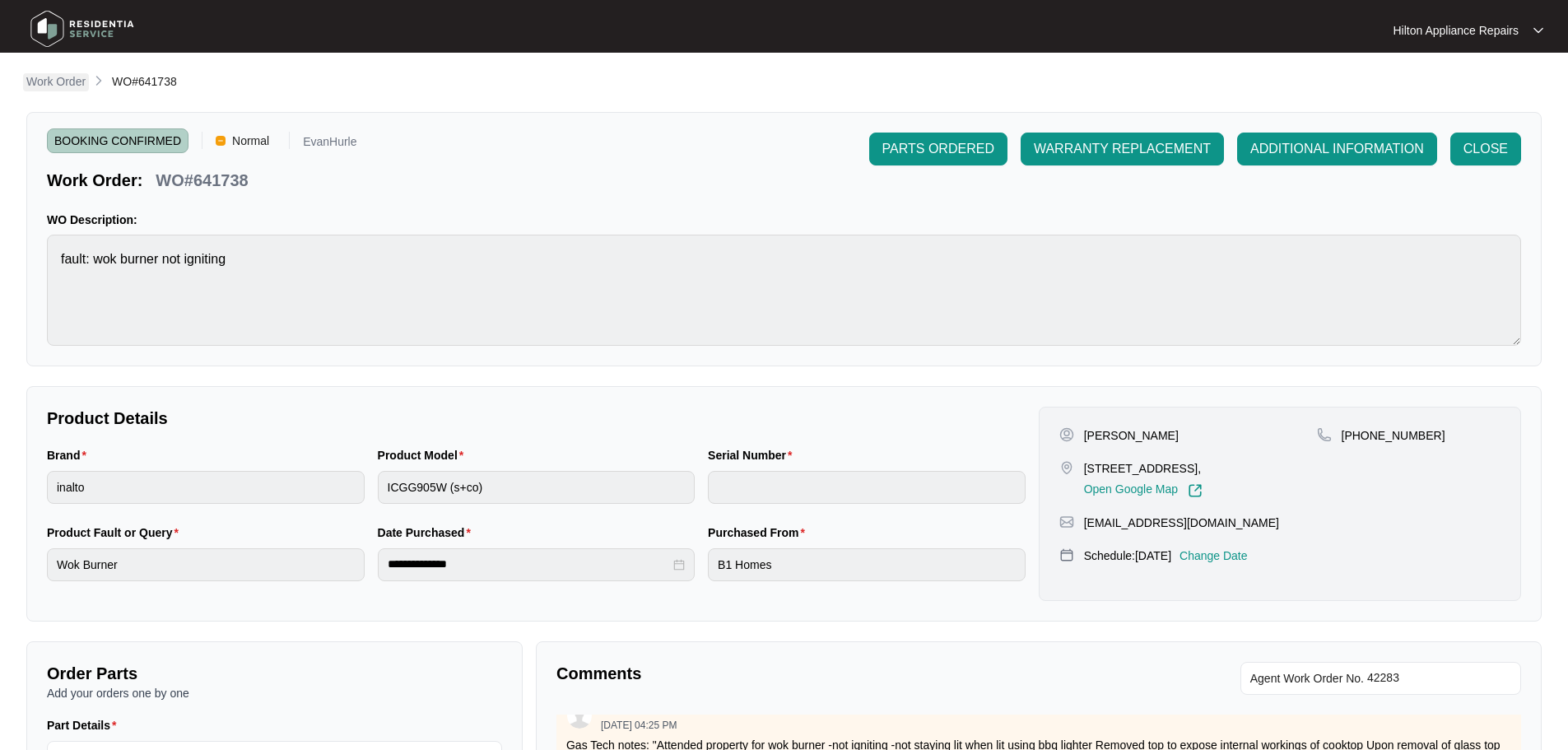
click at [47, 85] on p "Work Order" at bounding box center [56, 81] width 60 height 16
click at [47, 84] on main "**********" at bounding box center [784, 545] width 1568 height 1091
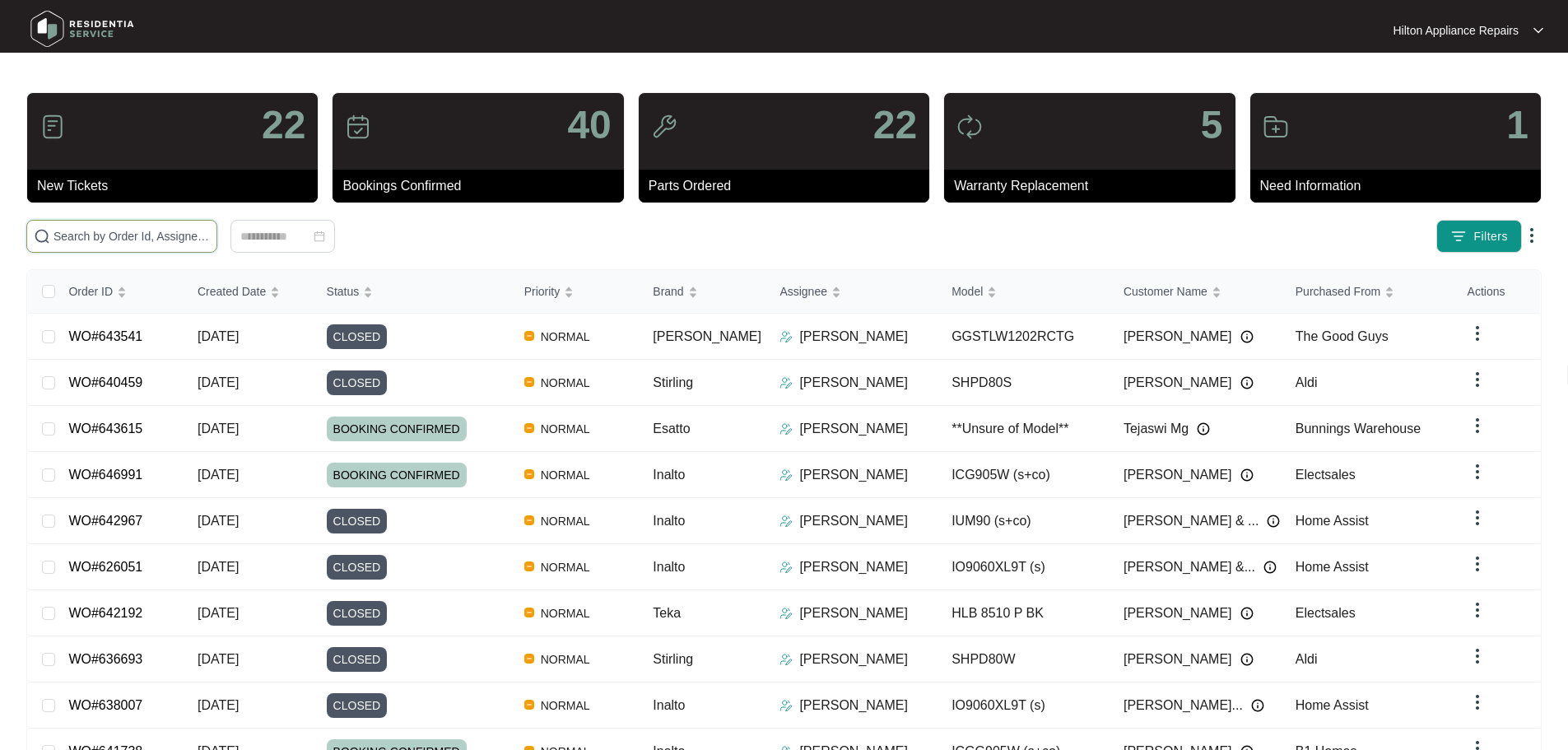
click at [149, 238] on input "text" at bounding box center [132, 236] width 157 height 18
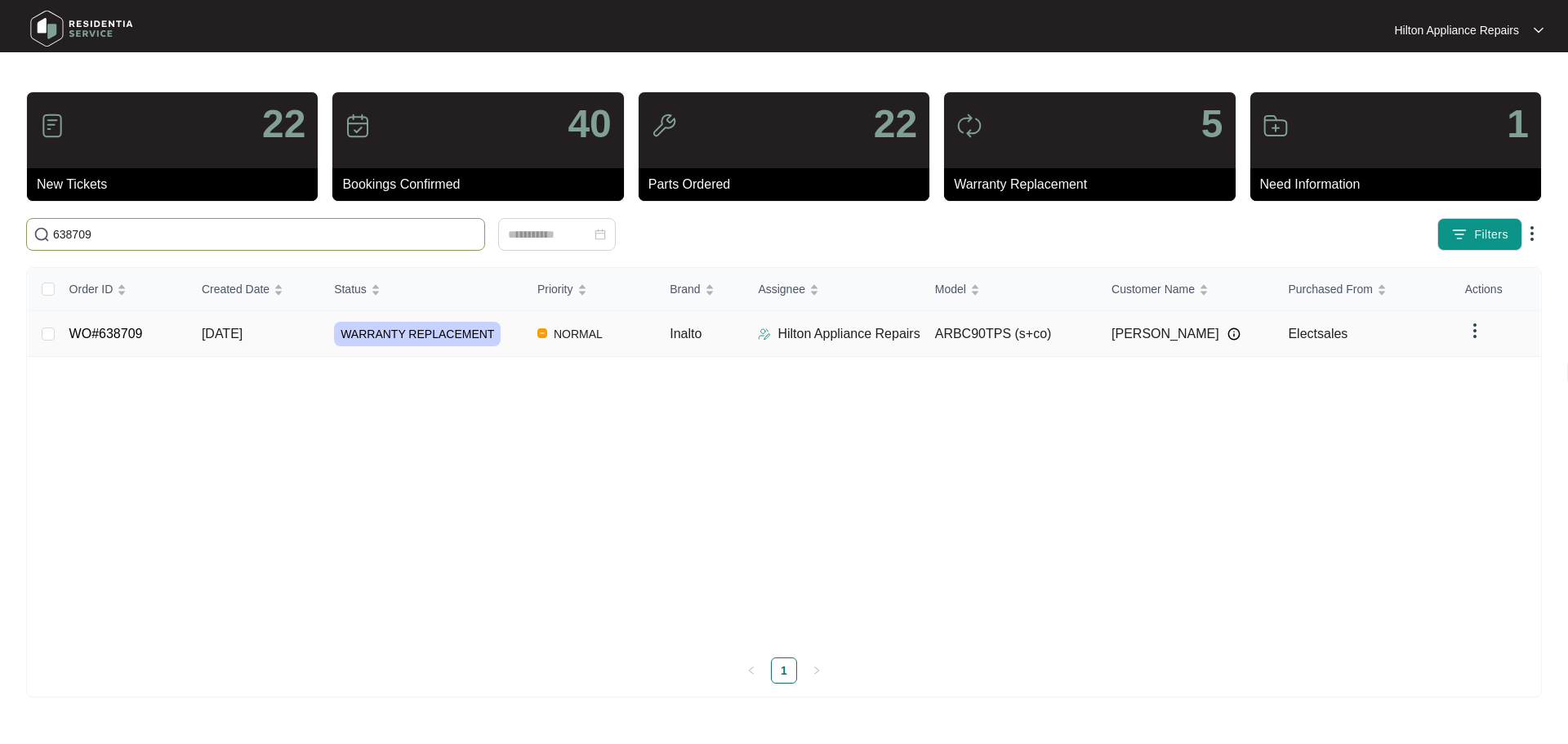
type input "638709"
click at [291, 341] on td "[DATE]" at bounding box center [254, 334] width 132 height 46
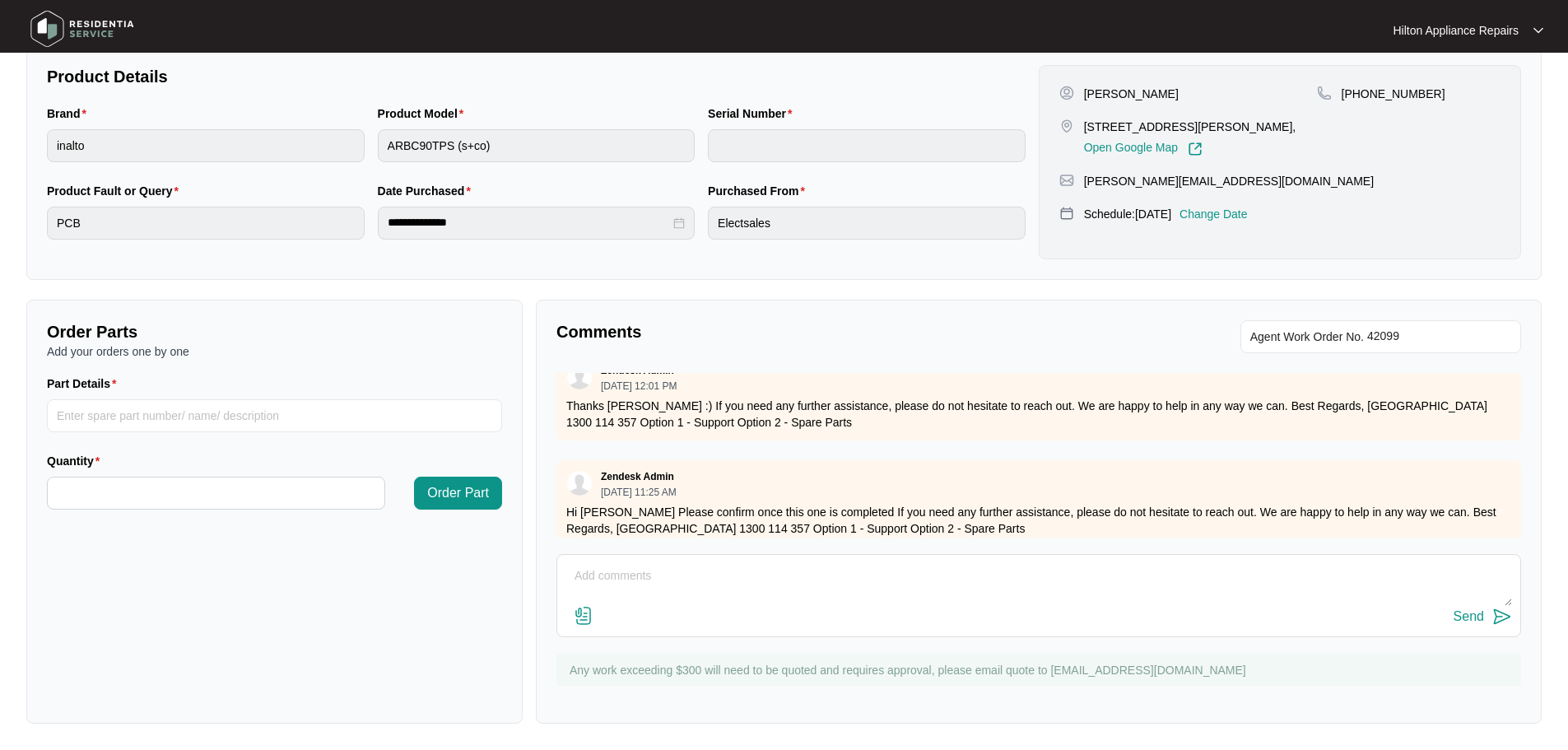
scroll to position [1012, 0]
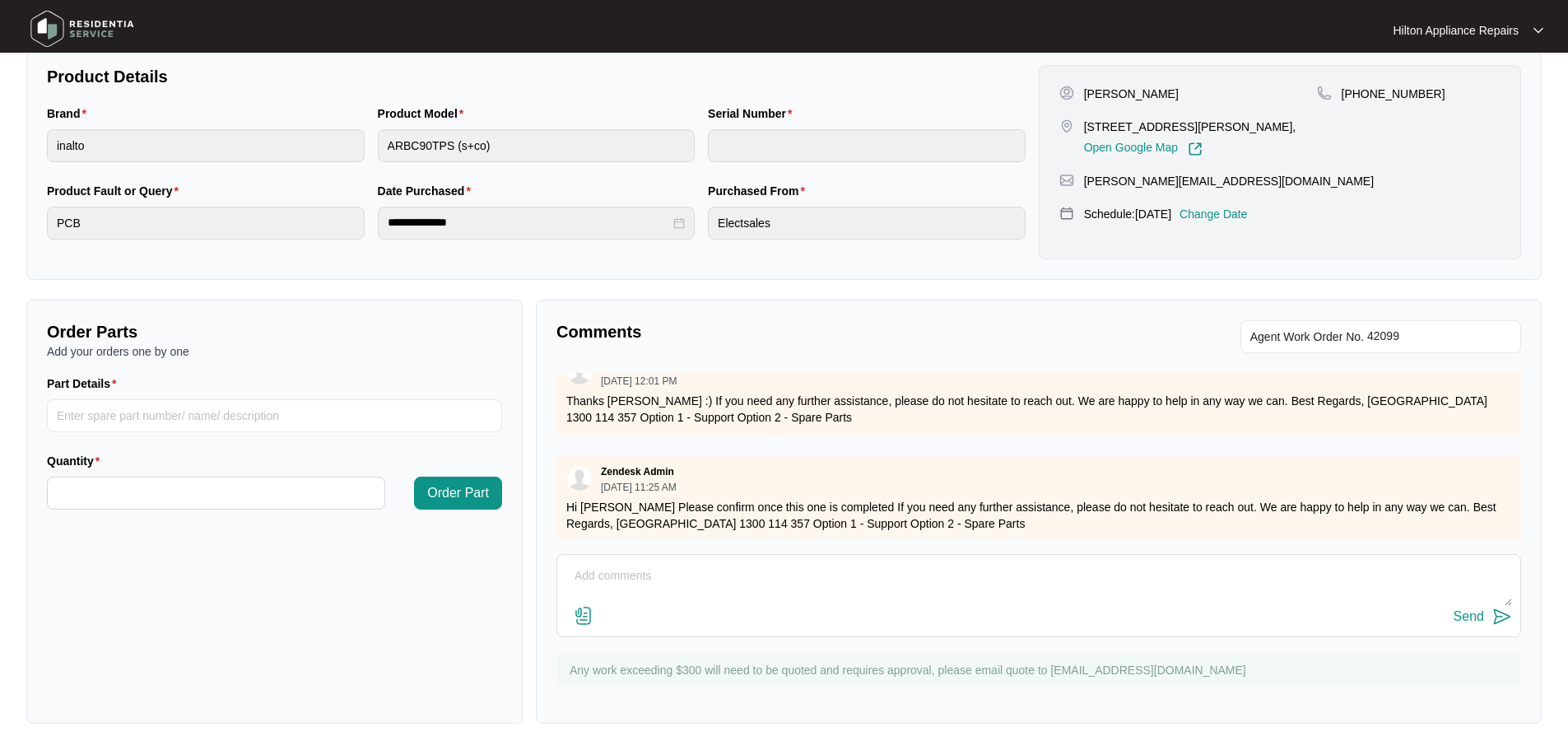
click at [864, 556] on div "Send" at bounding box center [1038, 595] width 964 height 83
